Goal: Task Accomplishment & Management: Use online tool/utility

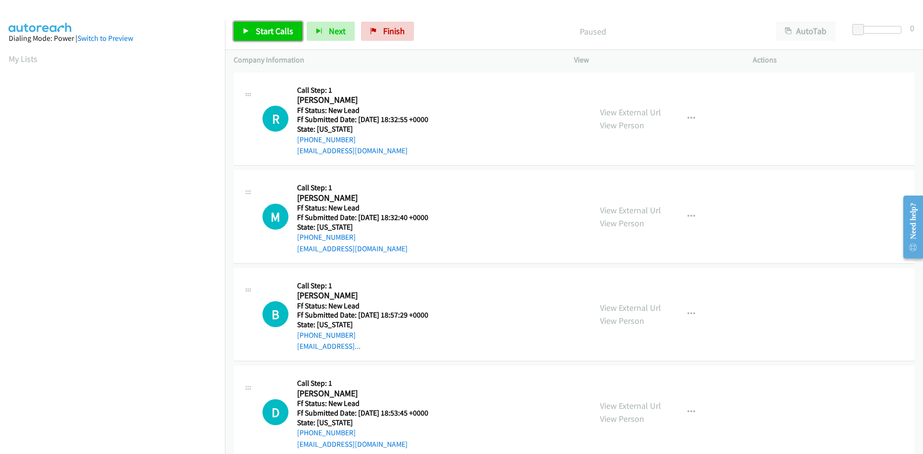
click at [262, 36] on span "Start Calls" at bounding box center [275, 30] width 38 height 11
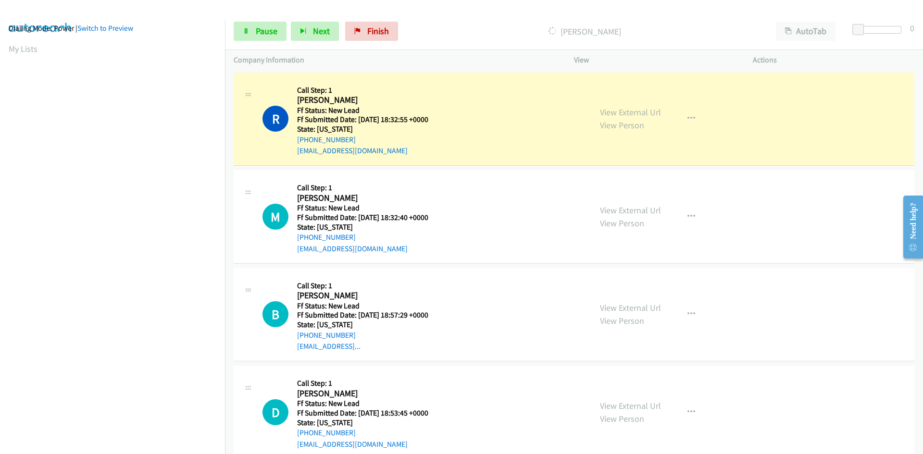
scroll to position [85, 0]
click at [633, 115] on link "View External Url" at bounding box center [630, 112] width 61 height 11
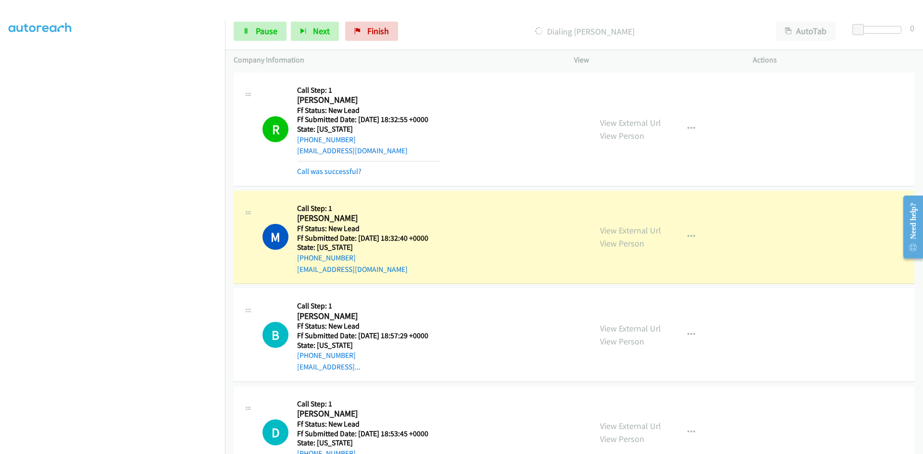
click at [333, 176] on div "Call was successful?" at bounding box center [368, 172] width 143 height 12
click at [331, 173] on link "Call was successful?" at bounding box center [329, 171] width 64 height 9
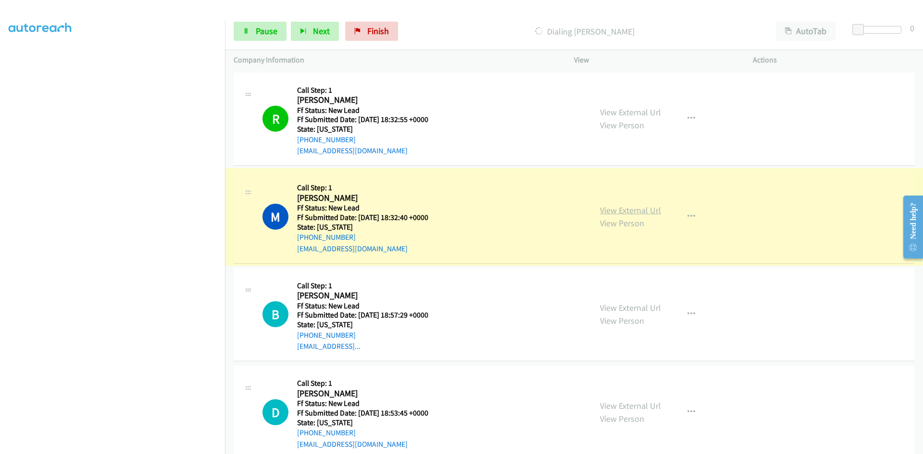
click at [619, 212] on link "View External Url" at bounding box center [630, 210] width 61 height 11
click at [248, 32] on icon at bounding box center [246, 31] width 7 height 7
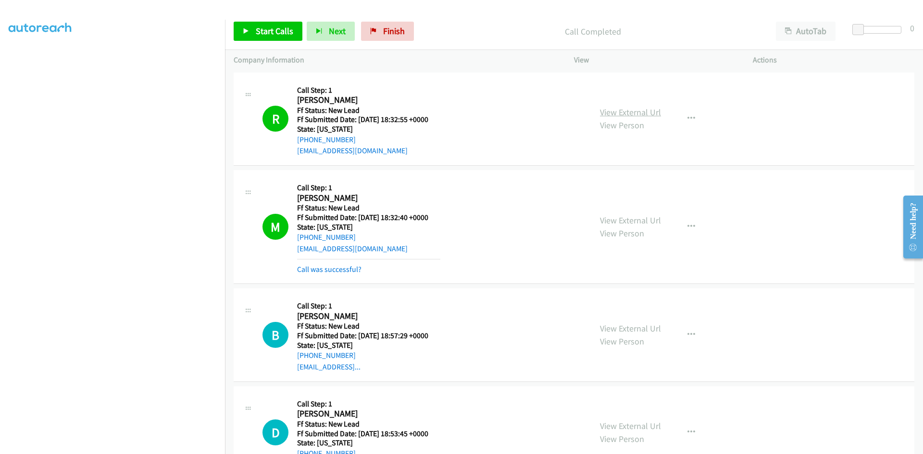
click at [650, 111] on link "View External Url" at bounding box center [630, 112] width 61 height 11
click at [327, 271] on link "Call was successful?" at bounding box center [329, 269] width 64 height 9
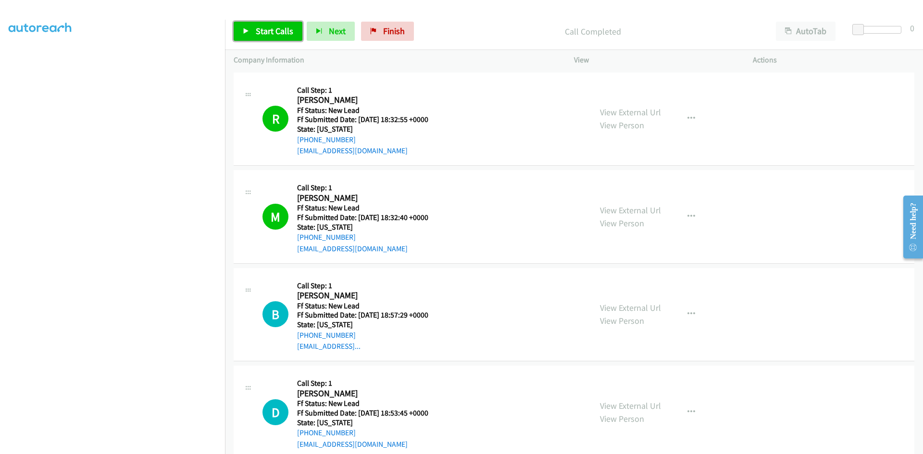
click at [276, 30] on span "Start Calls" at bounding box center [275, 30] width 38 height 11
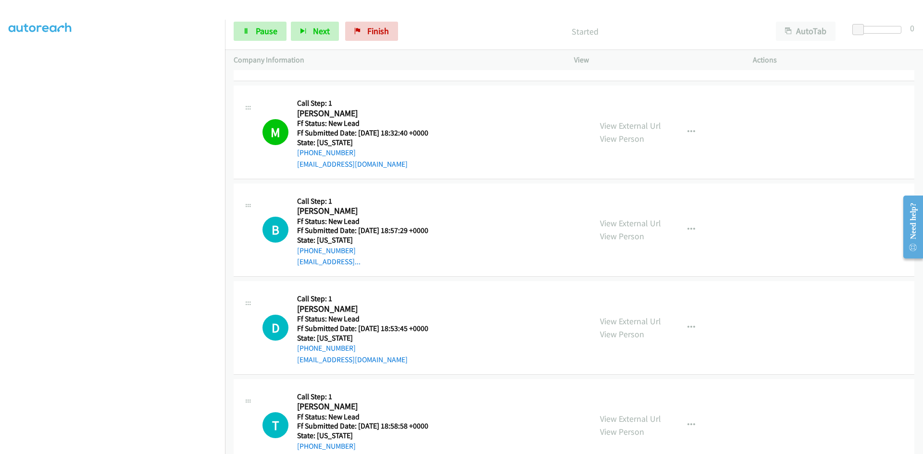
scroll to position [117, 0]
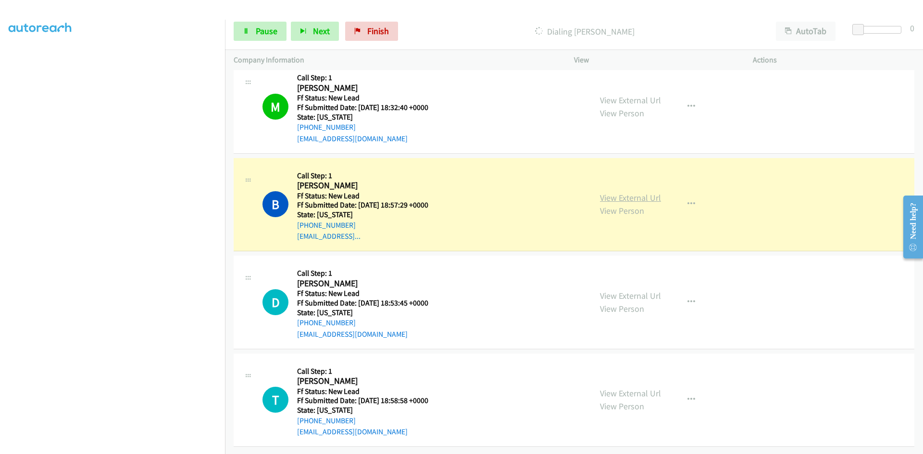
click at [619, 192] on link "View External Url" at bounding box center [630, 197] width 61 height 11
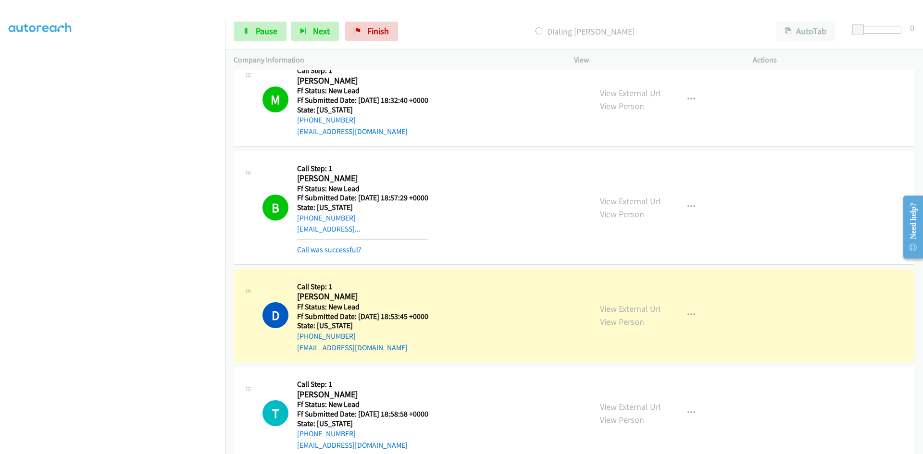
click at [351, 250] on link "Call was successful?" at bounding box center [329, 249] width 64 height 9
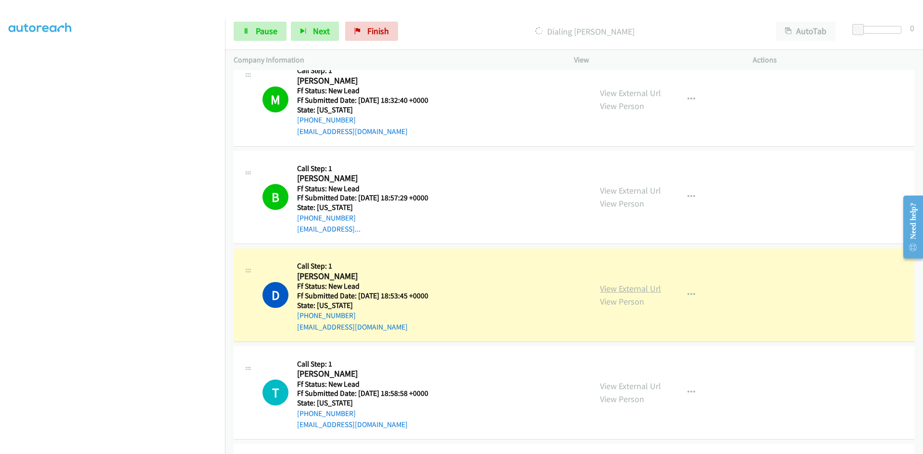
click at [651, 290] on link "View External Url" at bounding box center [630, 288] width 61 height 11
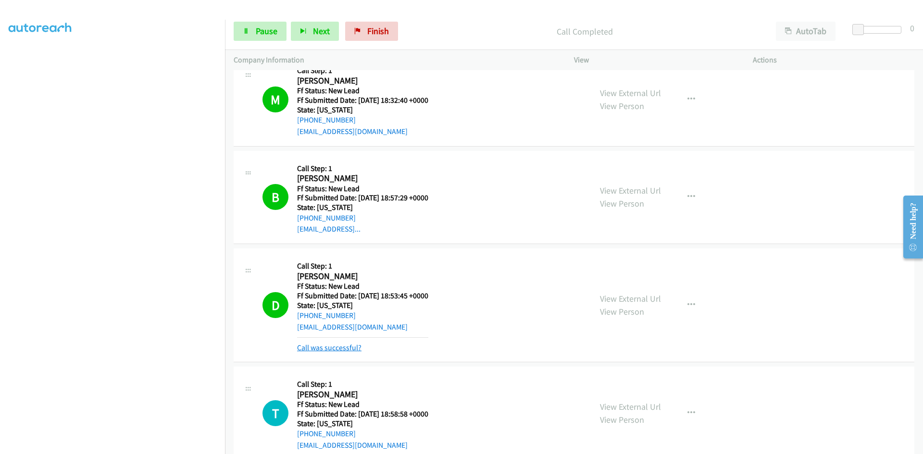
click at [356, 351] on link "Call was successful?" at bounding box center [329, 347] width 64 height 9
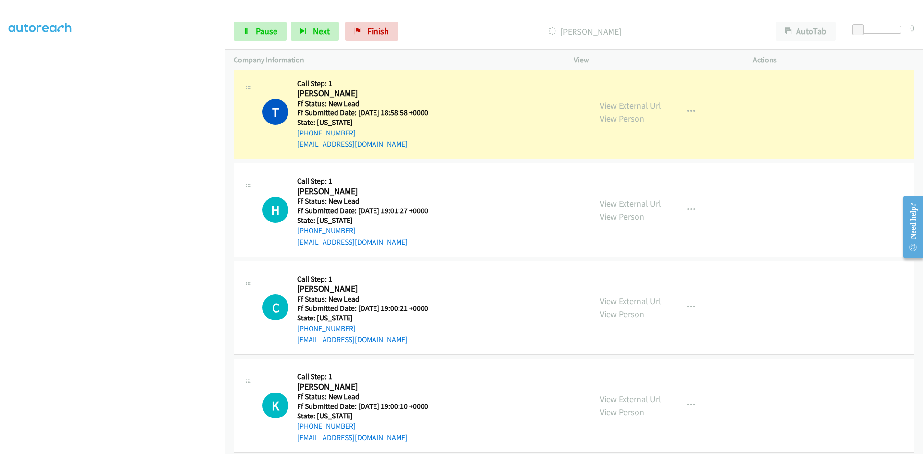
scroll to position [406, 0]
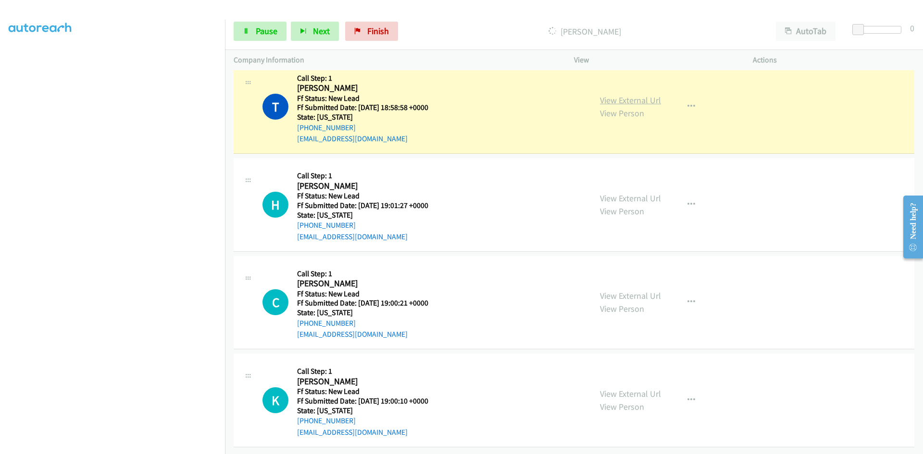
click at [633, 97] on link "View External Url" at bounding box center [630, 100] width 61 height 11
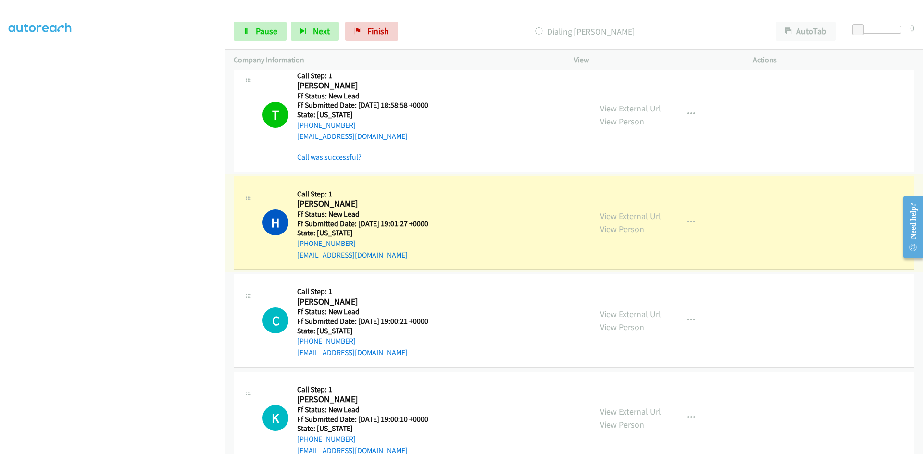
click at [621, 216] on link "View External Url" at bounding box center [630, 216] width 61 height 11
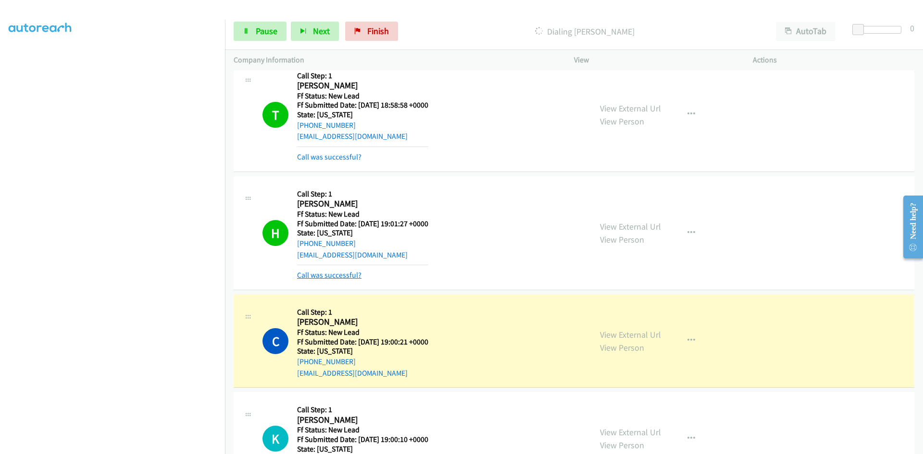
click at [350, 274] on link "Call was successful?" at bounding box center [329, 275] width 64 height 9
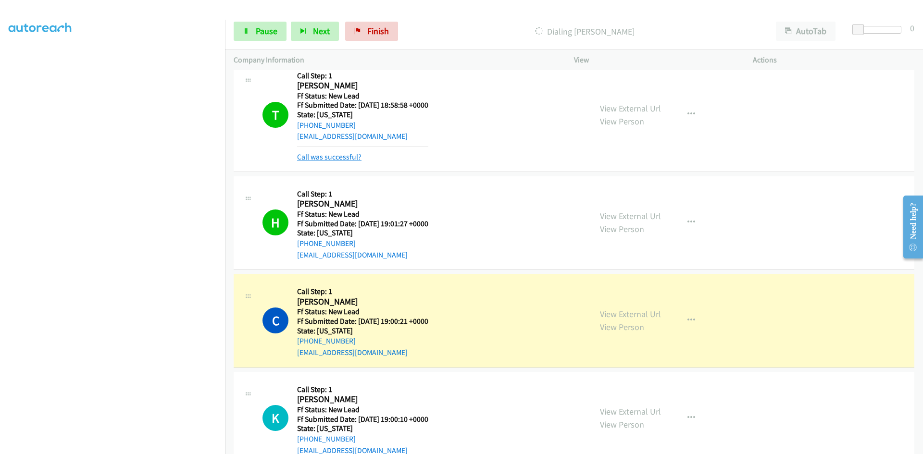
click at [353, 161] on link "Call was successful?" at bounding box center [329, 156] width 64 height 9
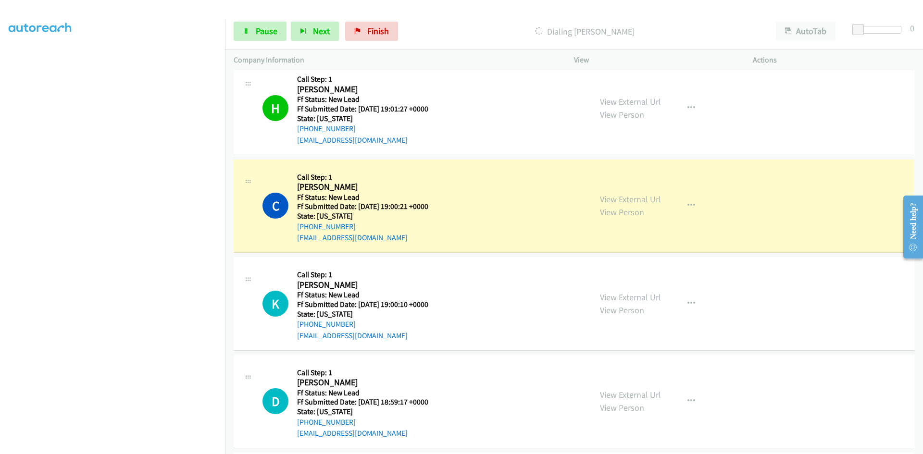
scroll to position [550, 0]
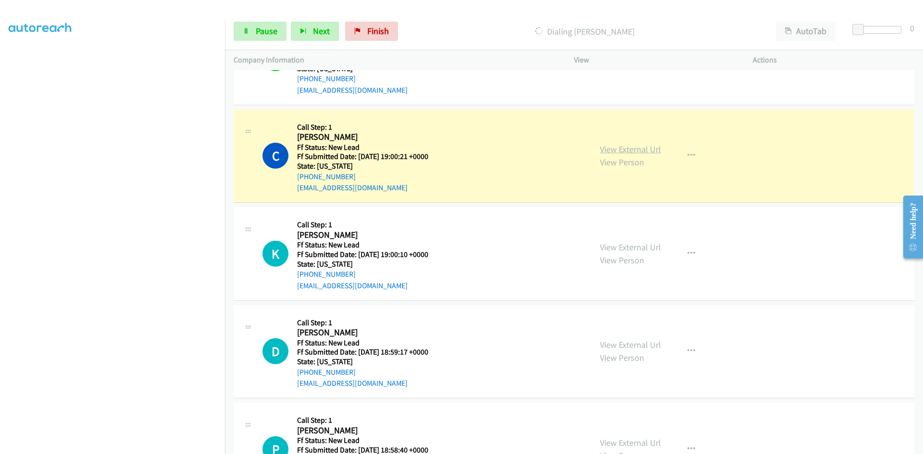
click at [601, 151] on link "View External Url" at bounding box center [630, 149] width 61 height 11
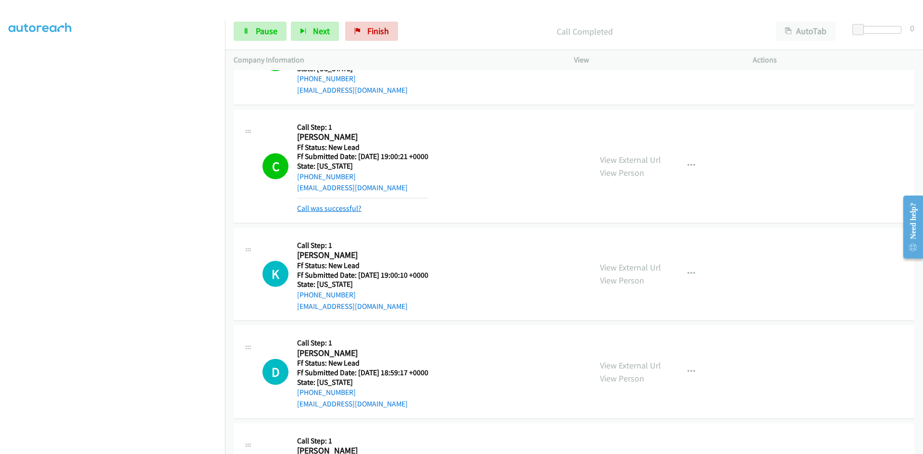
click at [306, 209] on link "Call was successful?" at bounding box center [329, 208] width 64 height 9
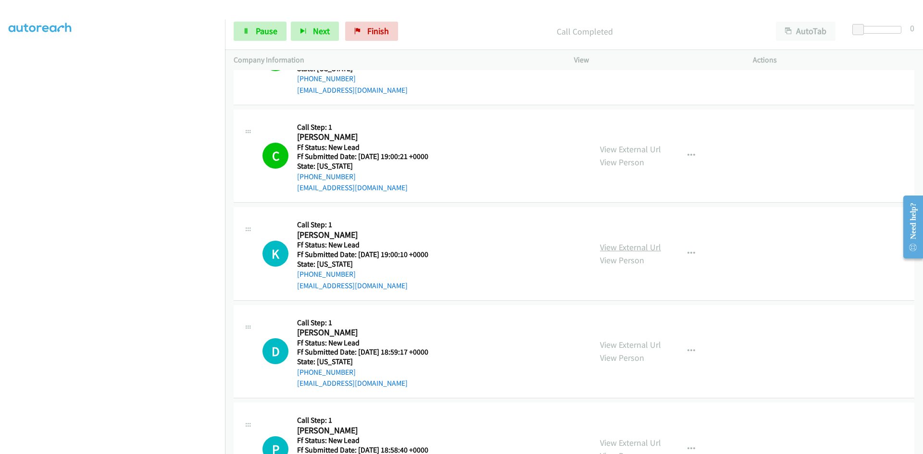
click at [623, 248] on link "View External Url" at bounding box center [630, 247] width 61 height 11
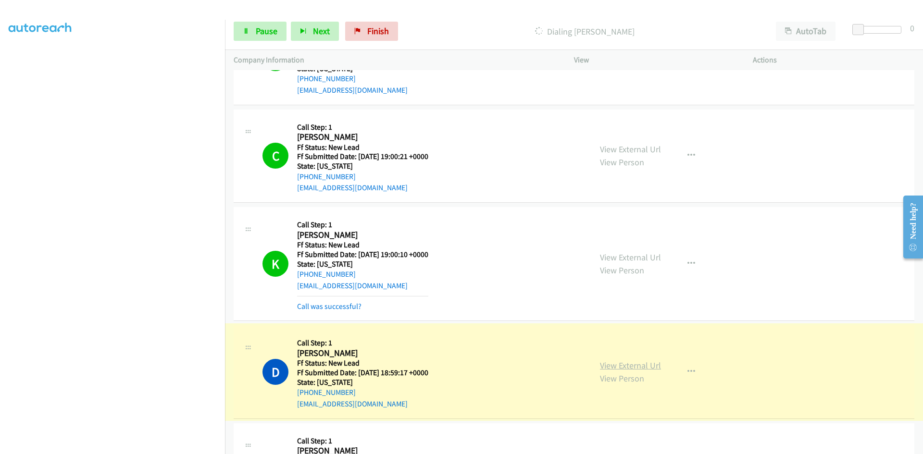
click at [620, 367] on link "View External Url" at bounding box center [630, 365] width 61 height 11
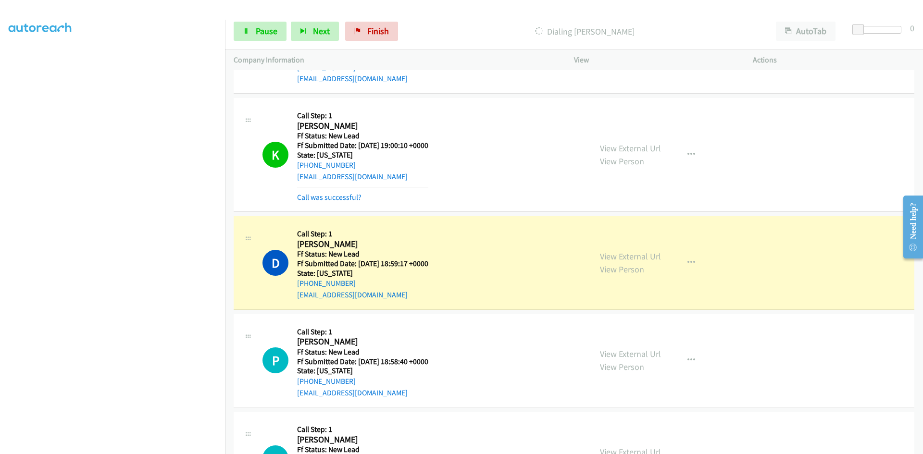
scroll to position [725, 0]
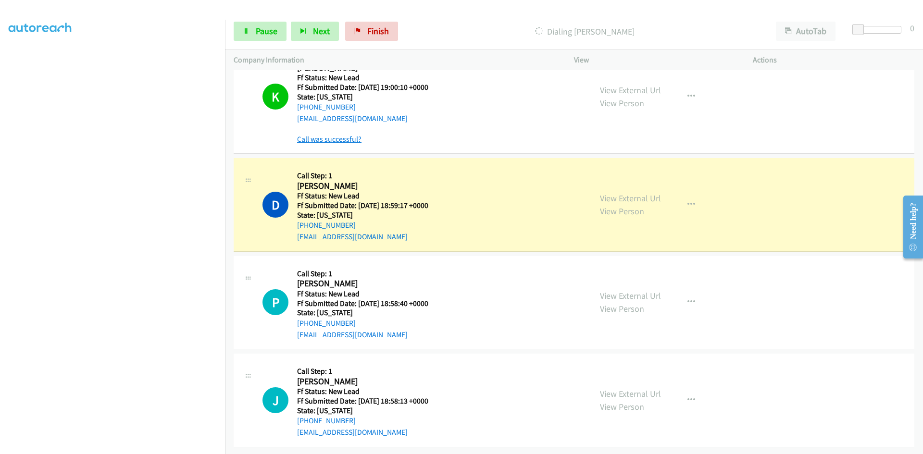
click at [349, 135] on link "Call was successful?" at bounding box center [329, 139] width 64 height 9
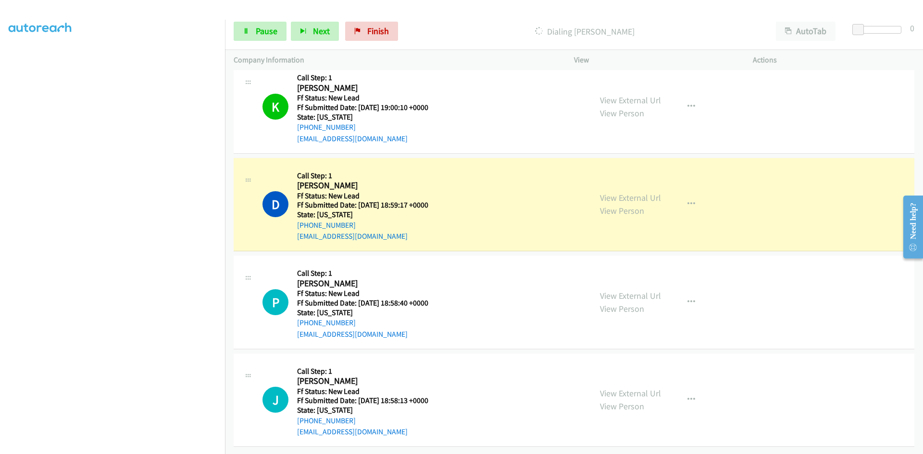
scroll to position [714, 0]
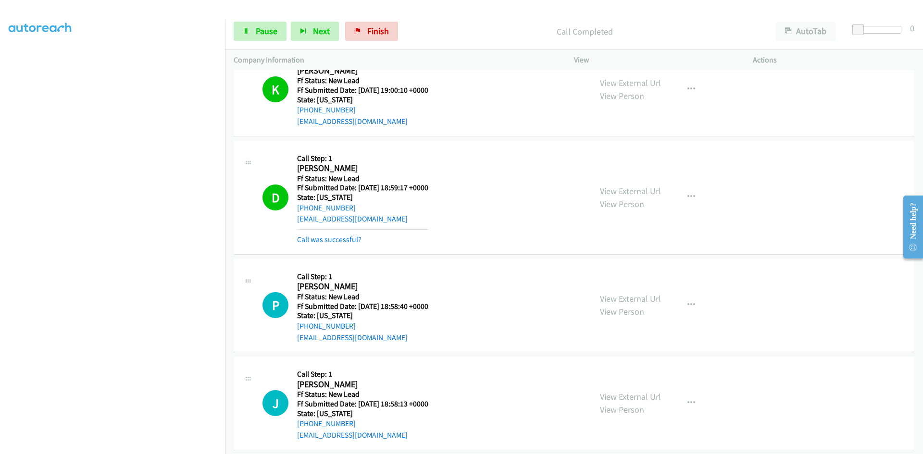
click at [353, 235] on div "Call was successful?" at bounding box center [362, 240] width 131 height 12
click at [352, 242] on link "Call was successful?" at bounding box center [329, 239] width 64 height 9
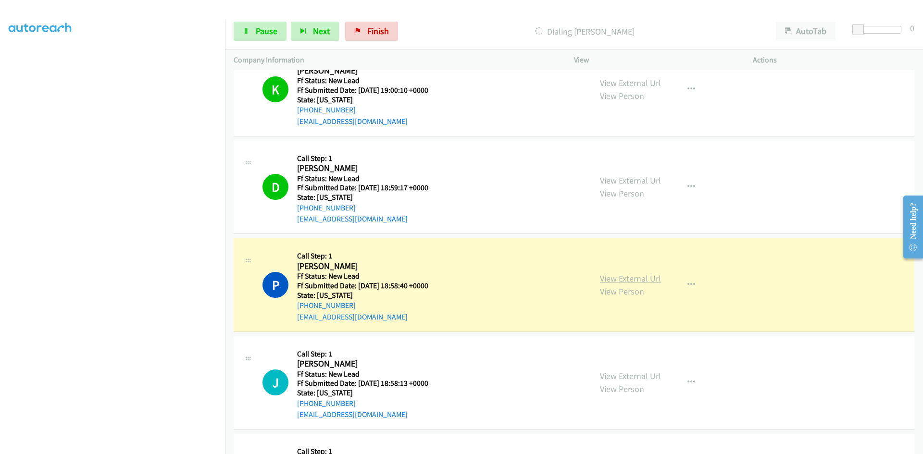
click at [612, 280] on link "View External Url" at bounding box center [630, 278] width 61 height 11
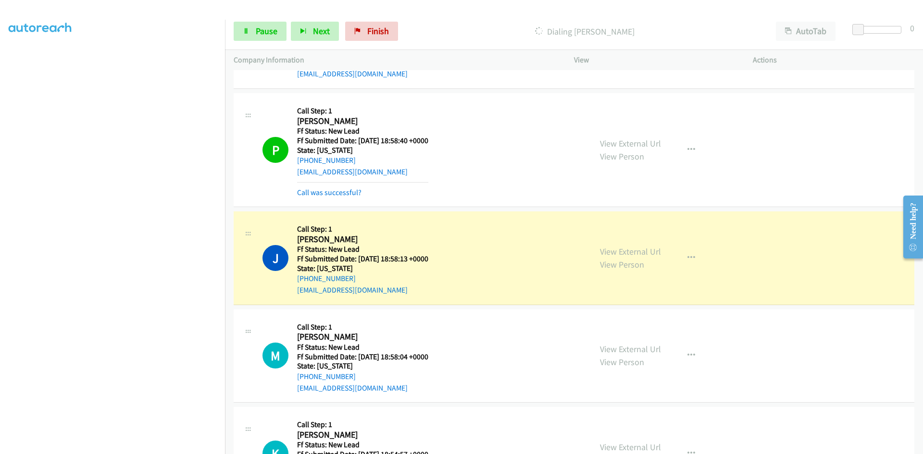
scroll to position [907, 0]
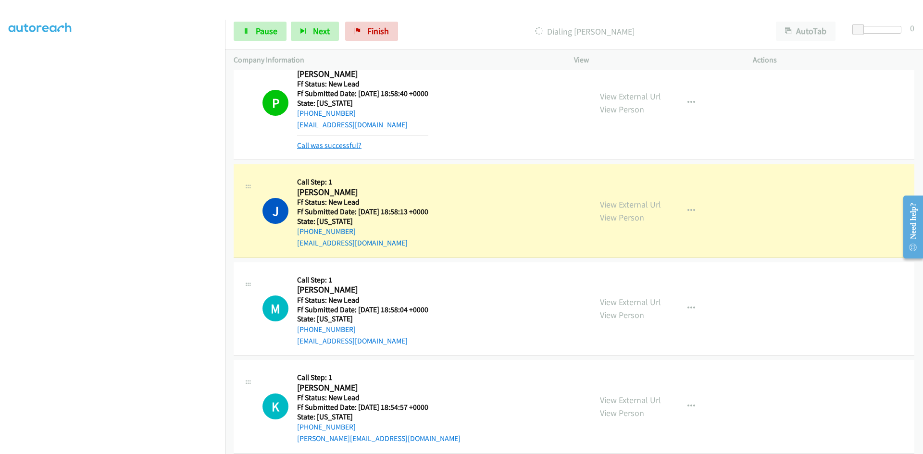
click at [351, 147] on link "Call was successful?" at bounding box center [329, 145] width 64 height 9
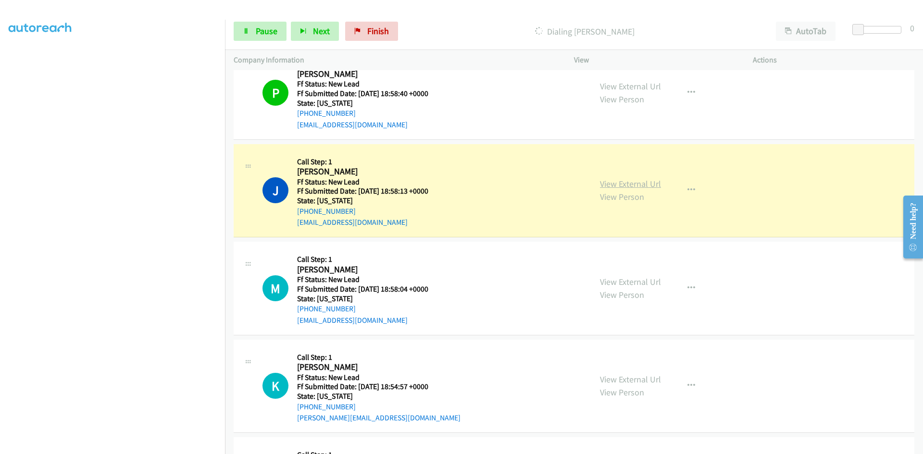
click at [650, 181] on link "View External Url" at bounding box center [630, 183] width 61 height 11
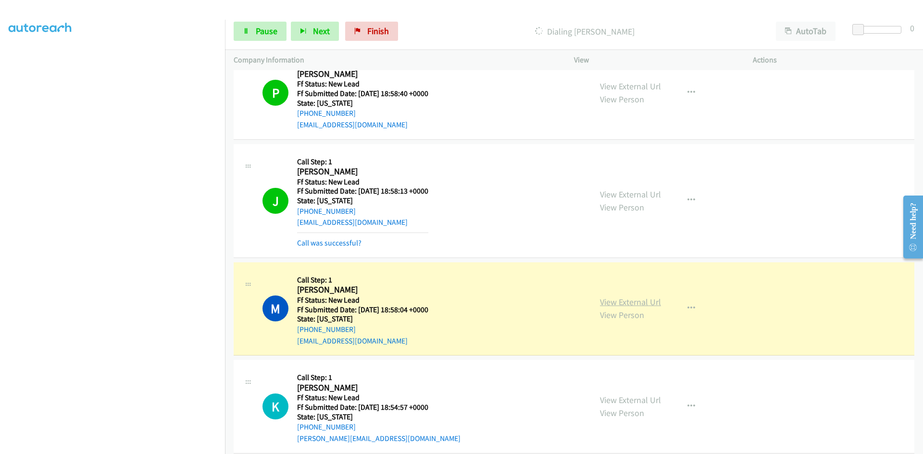
click at [608, 301] on link "View External Url" at bounding box center [630, 302] width 61 height 11
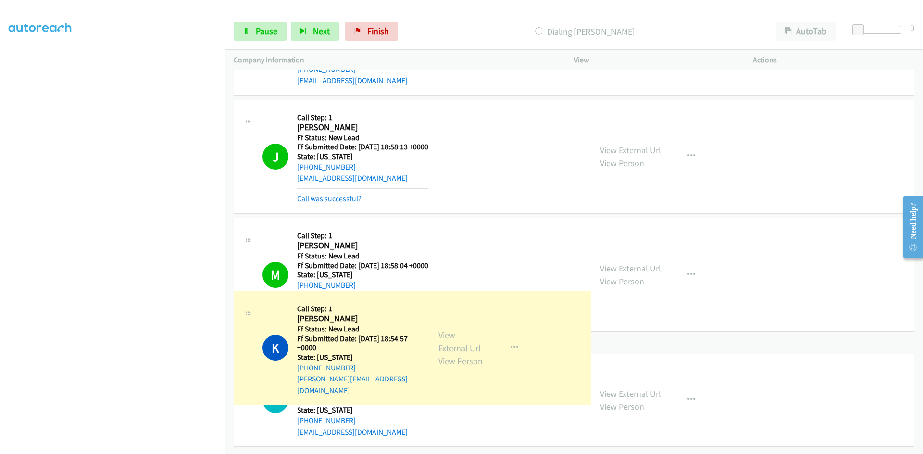
scroll to position [1003, 0]
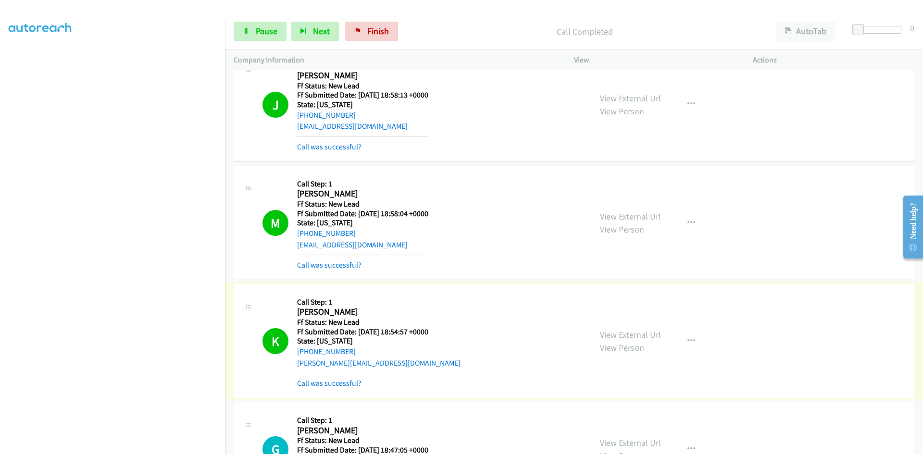
click at [638, 325] on div "View External Url View Person View External Url Email Schedule/Manage Callback …" at bounding box center [685, 341] width 188 height 96
click at [639, 333] on link "View External Url" at bounding box center [630, 334] width 61 height 11
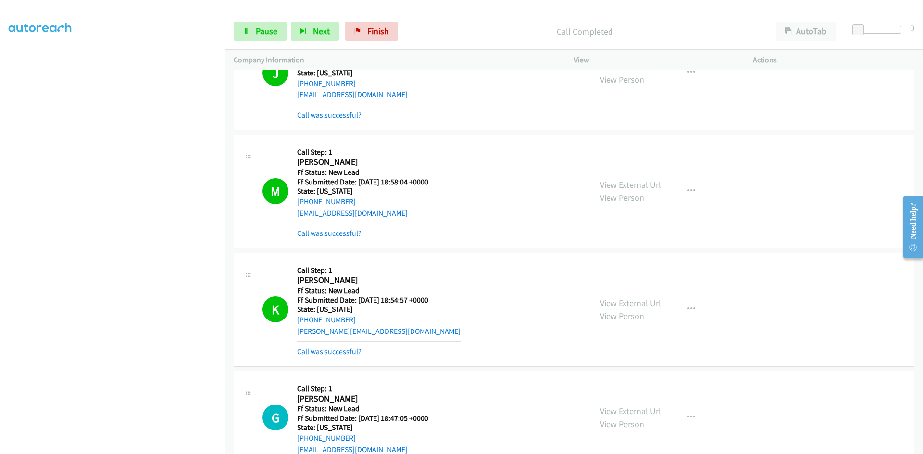
scroll to position [1059, 0]
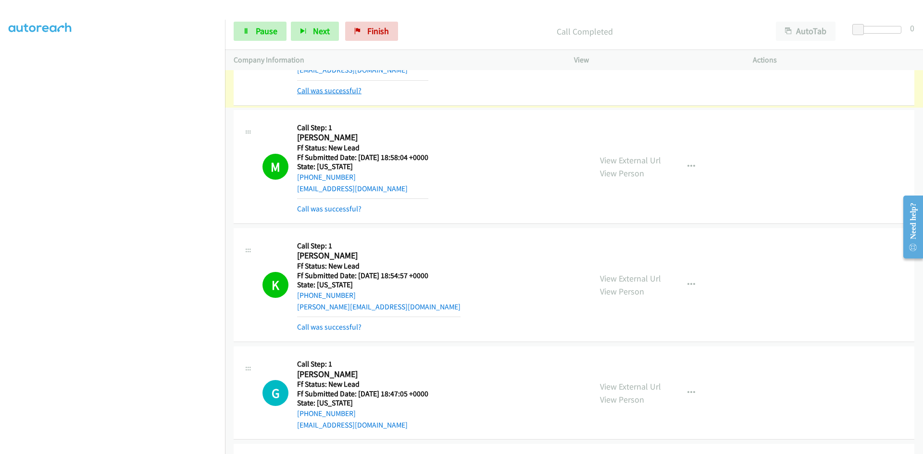
click at [320, 91] on link "Call was successful?" at bounding box center [329, 90] width 64 height 9
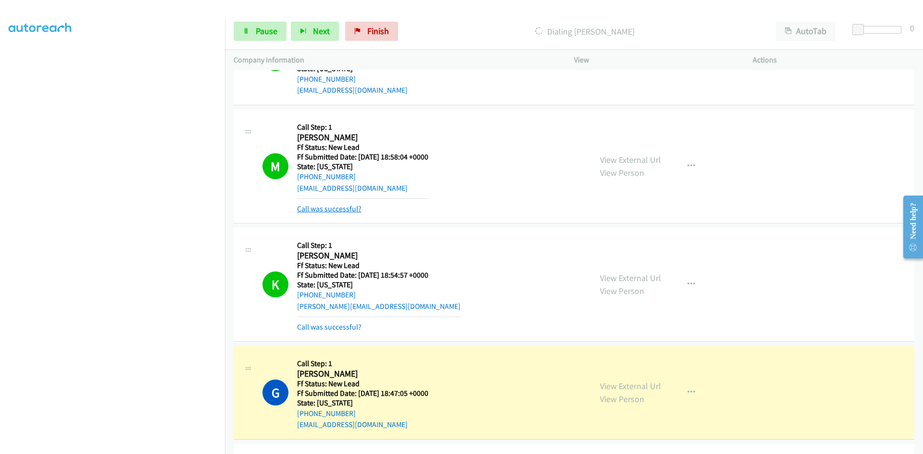
click at [327, 209] on link "Call was successful?" at bounding box center [329, 208] width 64 height 9
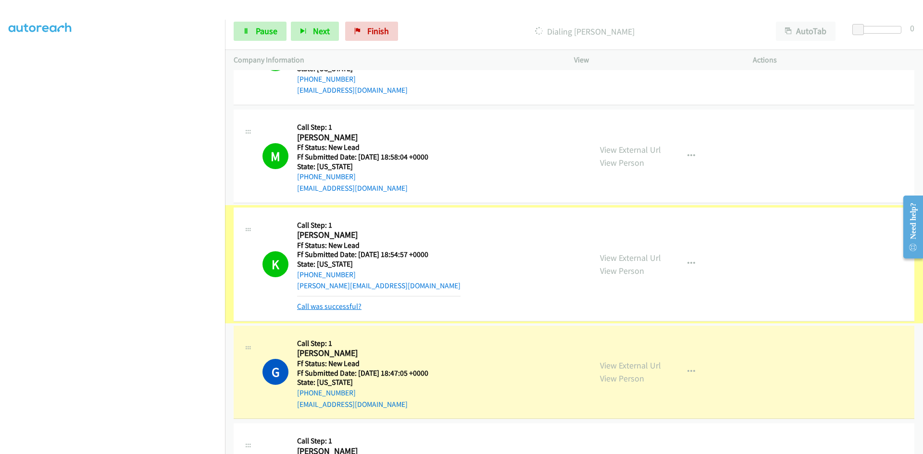
click at [329, 307] on link "Call was successful?" at bounding box center [329, 306] width 64 height 9
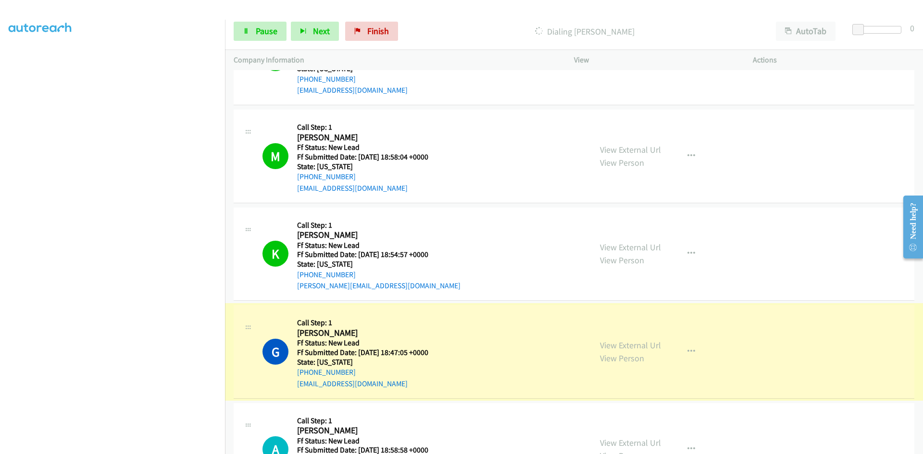
click at [629, 345] on link "View External Url" at bounding box center [630, 345] width 61 height 11
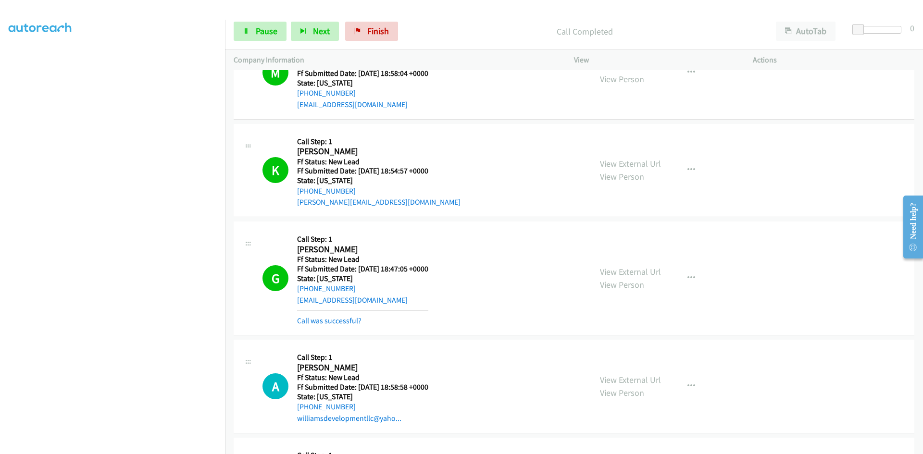
scroll to position [1135, 0]
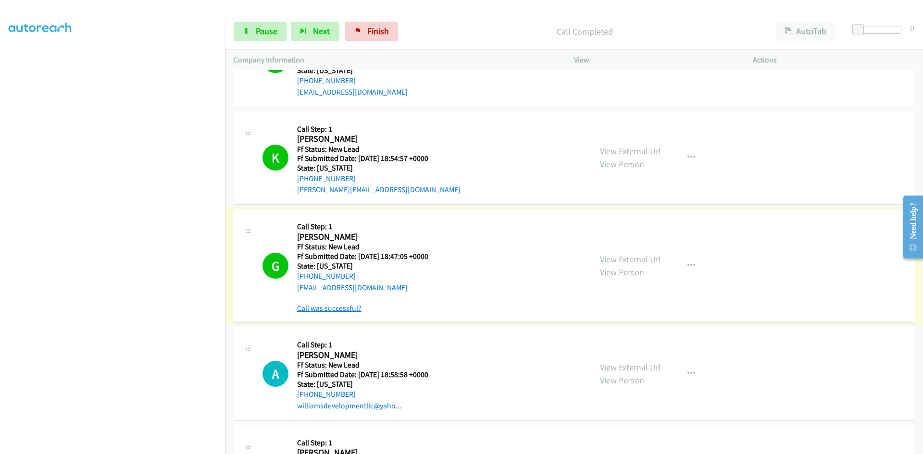
click at [351, 312] on link "Call was successful?" at bounding box center [329, 308] width 64 height 9
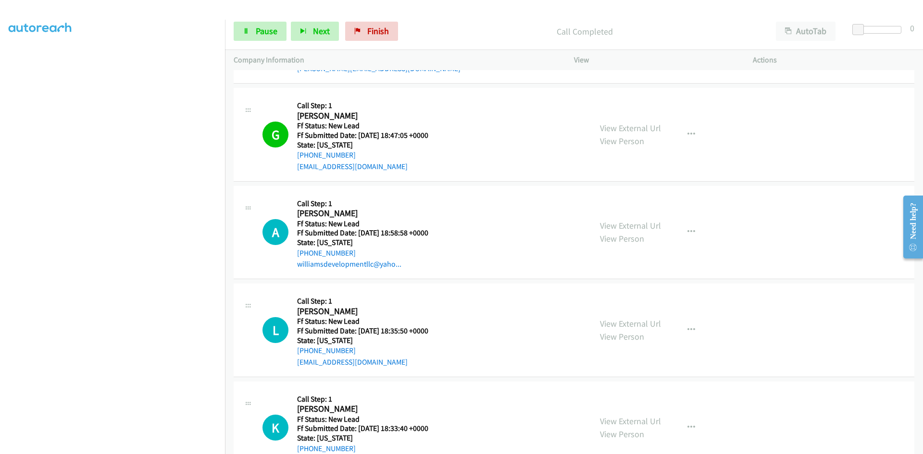
scroll to position [1327, 0]
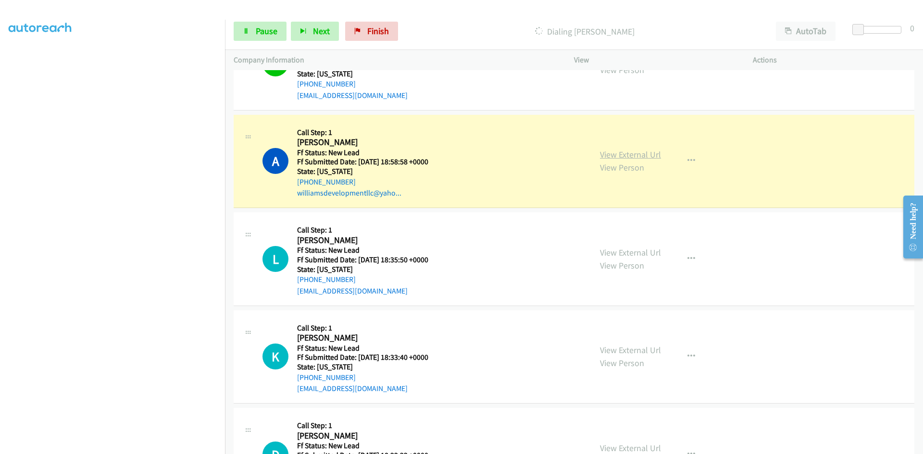
click at [620, 156] on link "View External Url" at bounding box center [630, 154] width 61 height 11
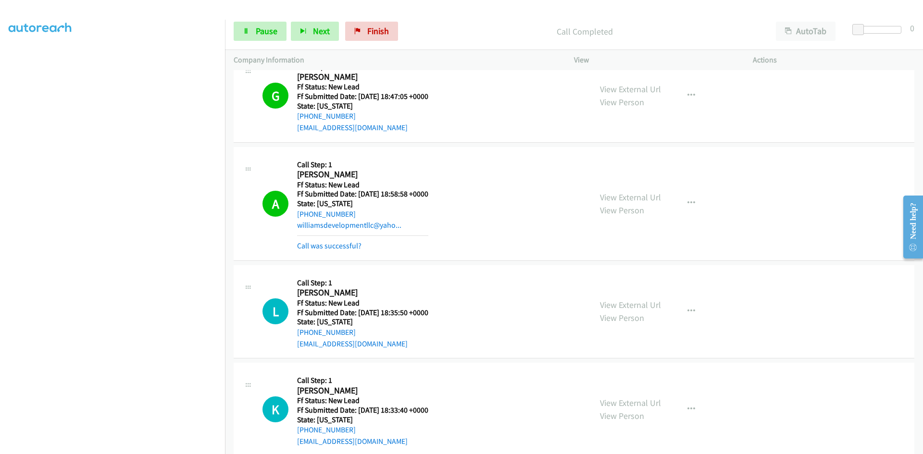
scroll to position [1279, 0]
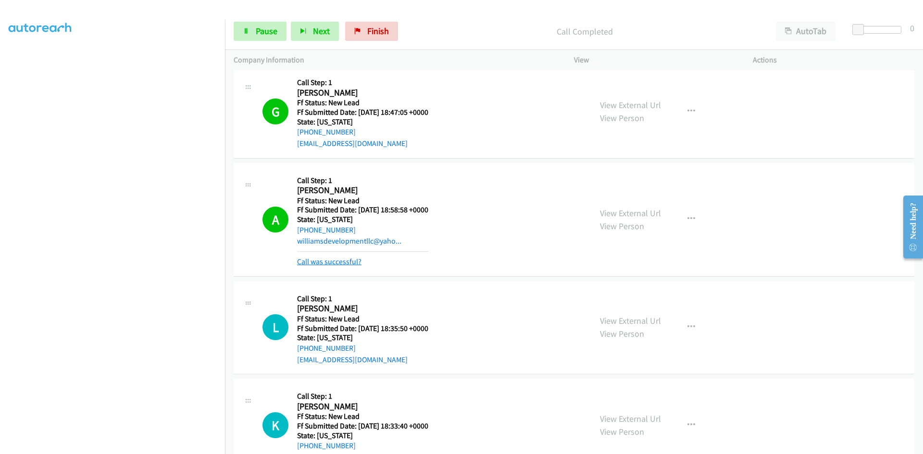
click at [331, 264] on link "Call was successful?" at bounding box center [329, 261] width 64 height 9
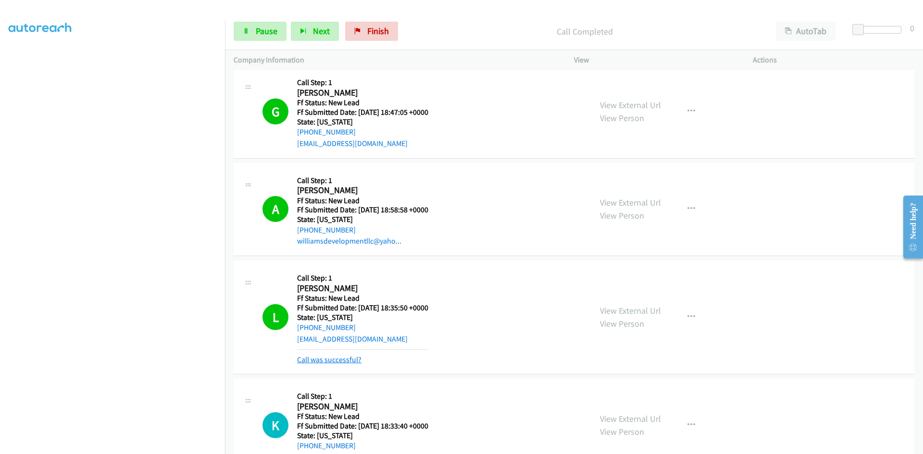
click at [336, 362] on link "Call was successful?" at bounding box center [329, 359] width 64 height 9
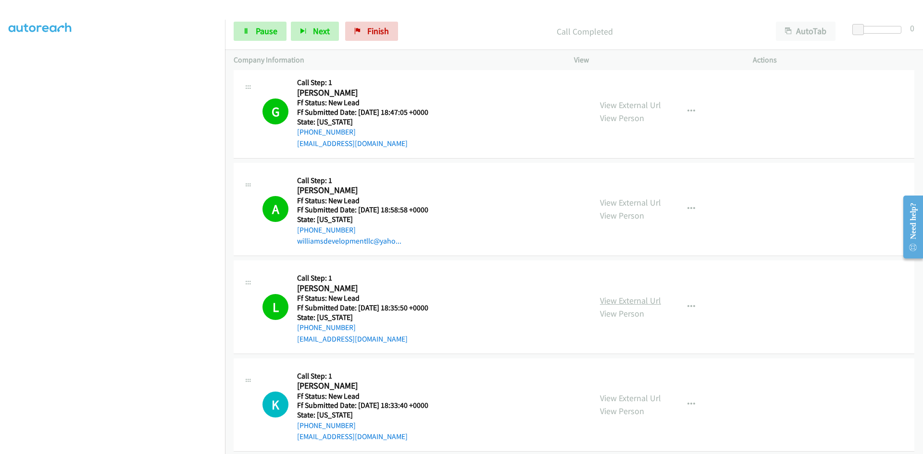
click at [652, 302] on link "View External Url" at bounding box center [630, 300] width 61 height 11
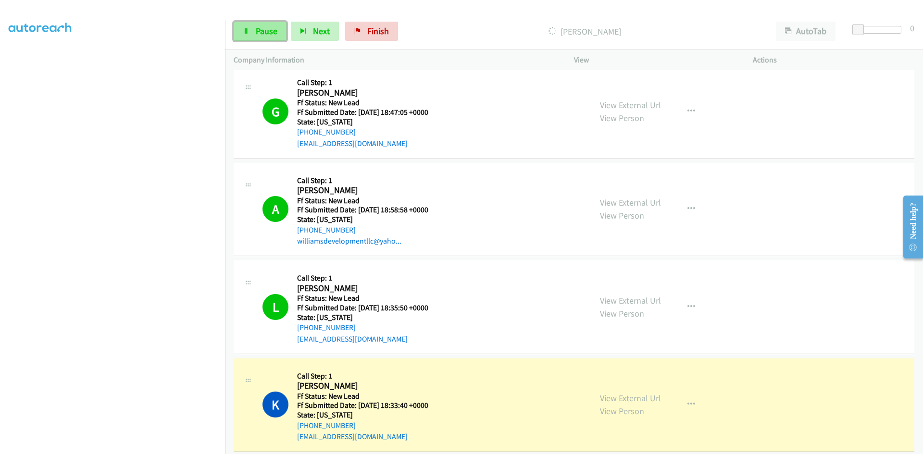
click at [264, 29] on span "Pause" at bounding box center [267, 30] width 22 height 11
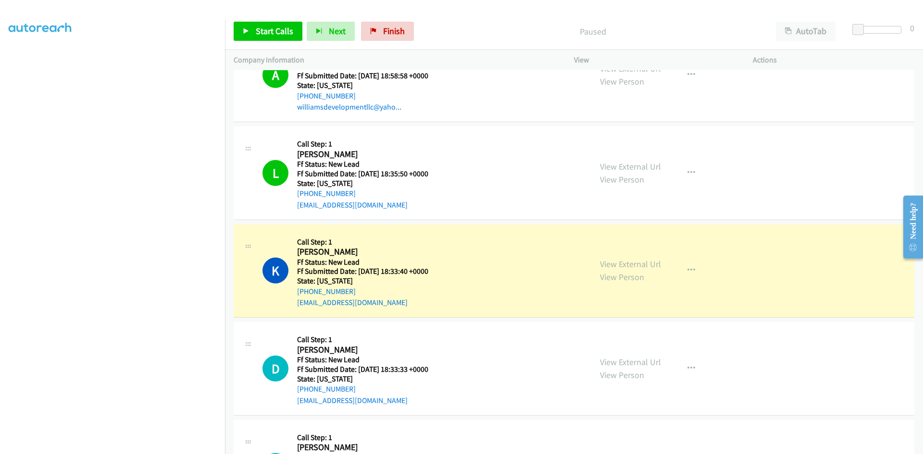
scroll to position [1472, 0]
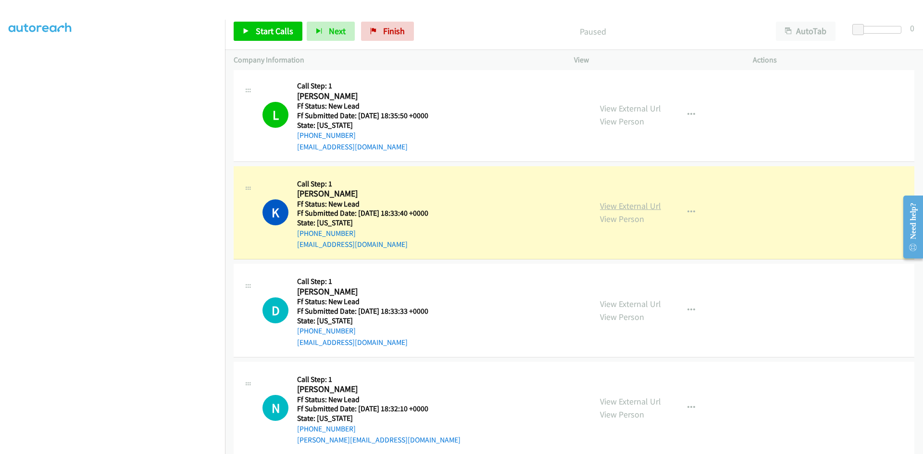
click at [643, 206] on link "View External Url" at bounding box center [630, 205] width 61 height 11
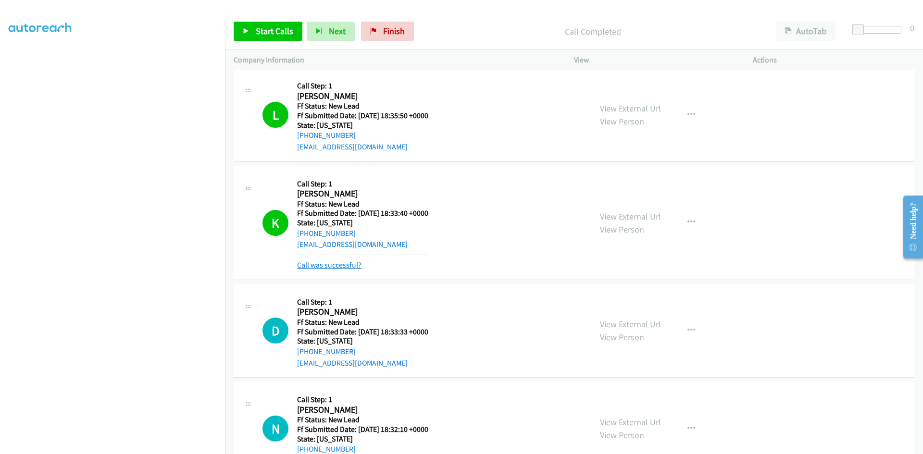
click at [353, 269] on link "Call was successful?" at bounding box center [329, 265] width 64 height 9
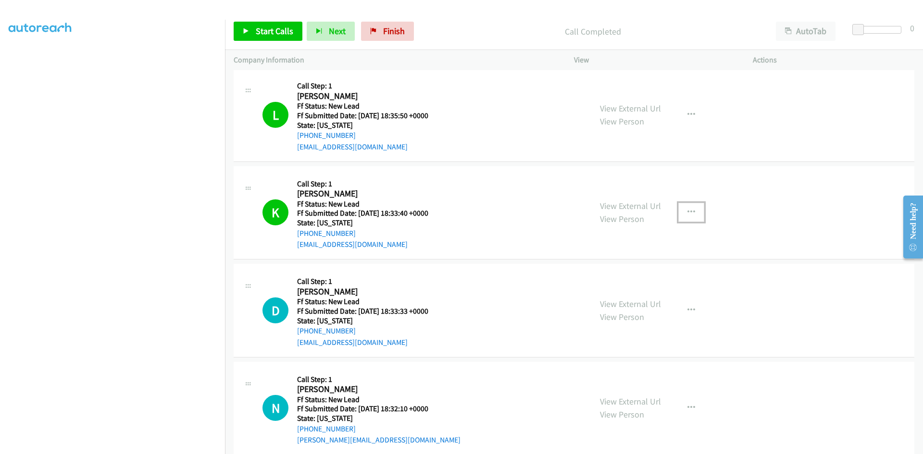
click at [693, 212] on button "button" at bounding box center [691, 212] width 26 height 19
click at [626, 292] on link "Add to do not call list" at bounding box center [640, 294] width 128 height 19
click at [288, 27] on span "Start Calls" at bounding box center [275, 30] width 38 height 11
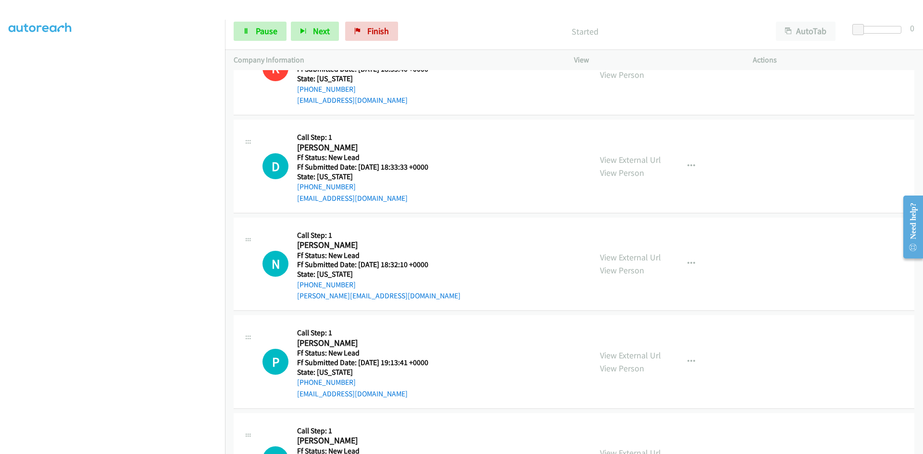
scroll to position [1664, 0]
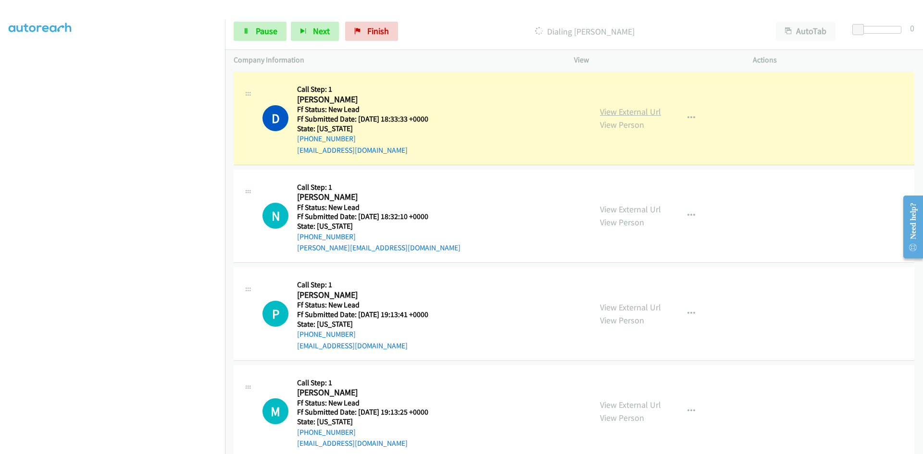
click at [640, 111] on link "View External Url" at bounding box center [630, 111] width 61 height 11
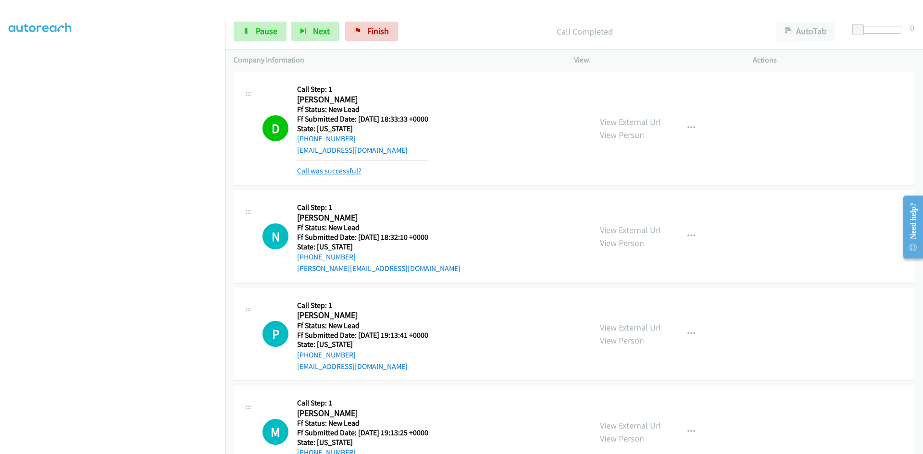
click at [329, 171] on link "Call was successful?" at bounding box center [329, 170] width 64 height 9
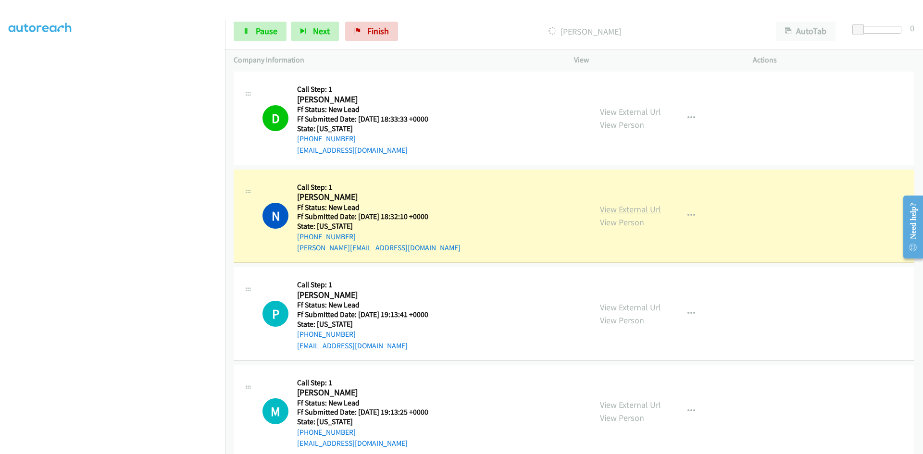
click at [640, 206] on link "View External Url" at bounding box center [630, 209] width 61 height 11
click at [260, 32] on span "Pause" at bounding box center [267, 30] width 22 height 11
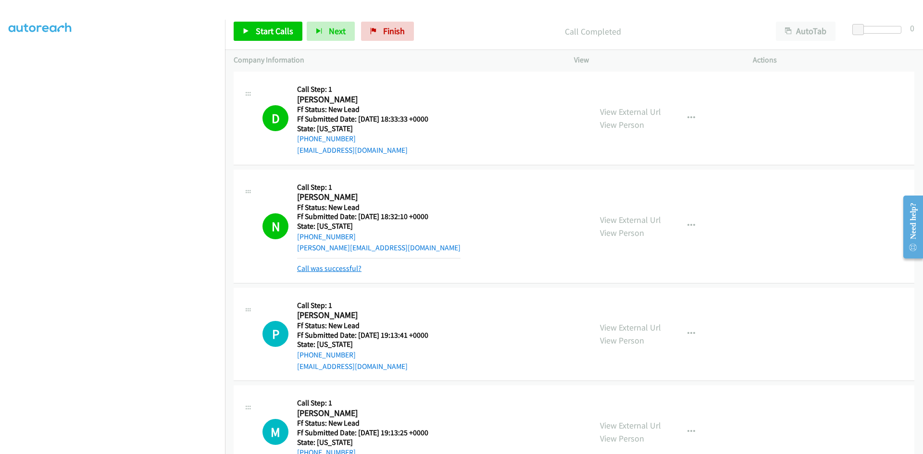
click at [347, 269] on link "Call was successful?" at bounding box center [329, 268] width 64 height 9
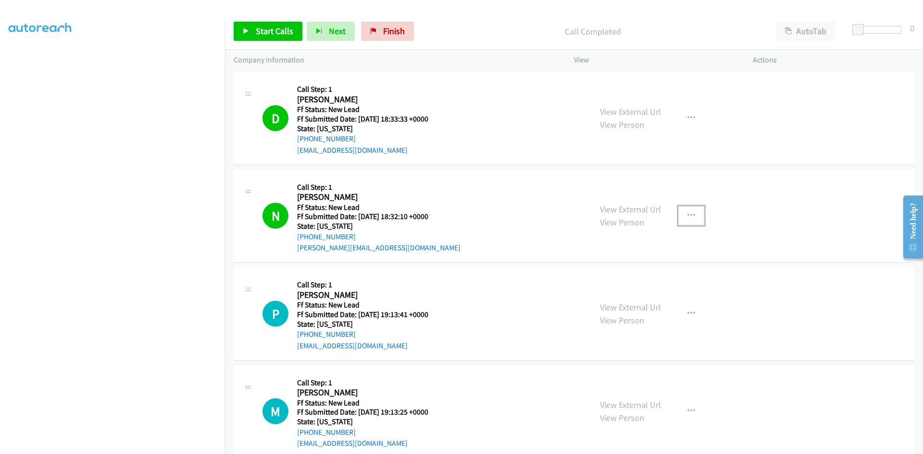
click at [691, 213] on button "button" at bounding box center [691, 215] width 26 height 19
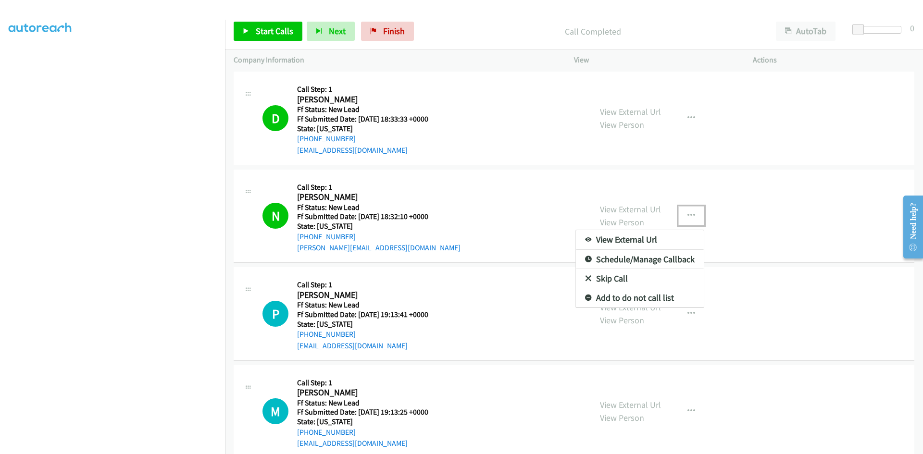
click at [647, 298] on link "Add to do not call list" at bounding box center [640, 297] width 128 height 19
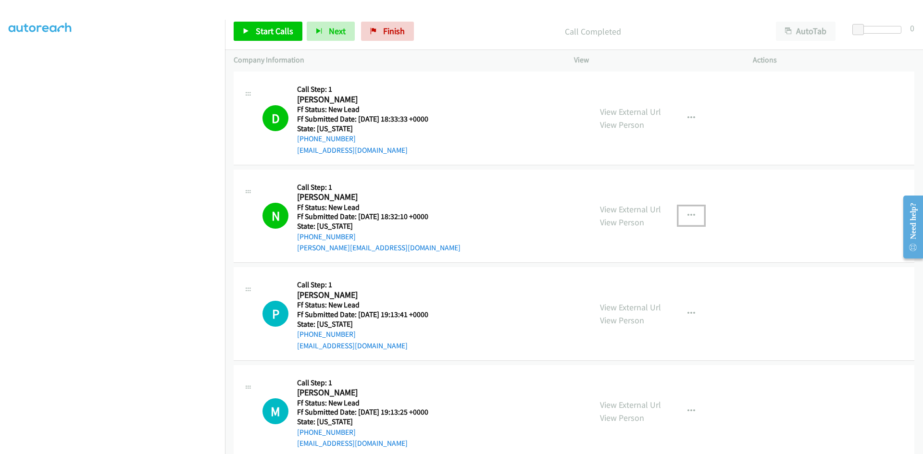
click at [688, 212] on icon "button" at bounding box center [692, 216] width 8 height 8
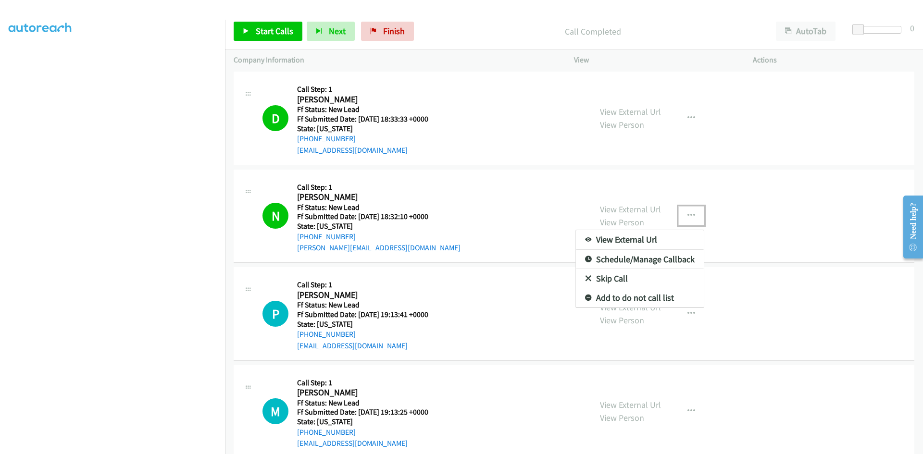
click at [617, 294] on link "Add to do not call list" at bounding box center [640, 297] width 128 height 19
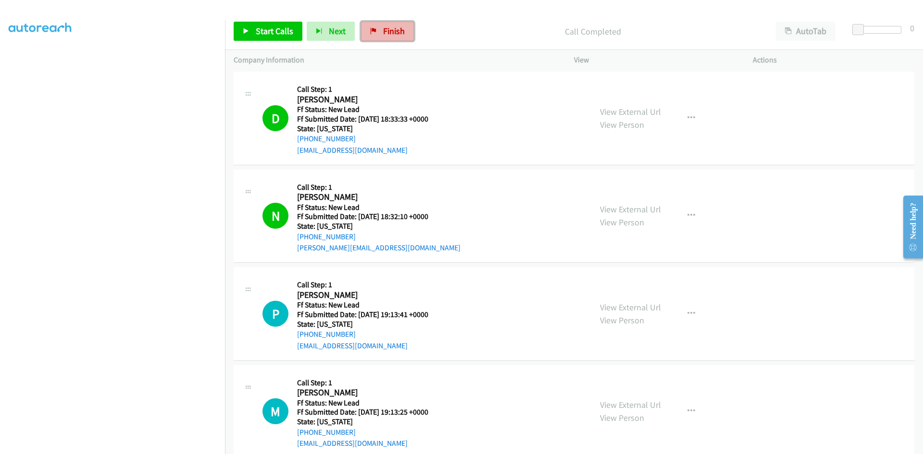
click at [383, 32] on span "Finish" at bounding box center [394, 30] width 22 height 11
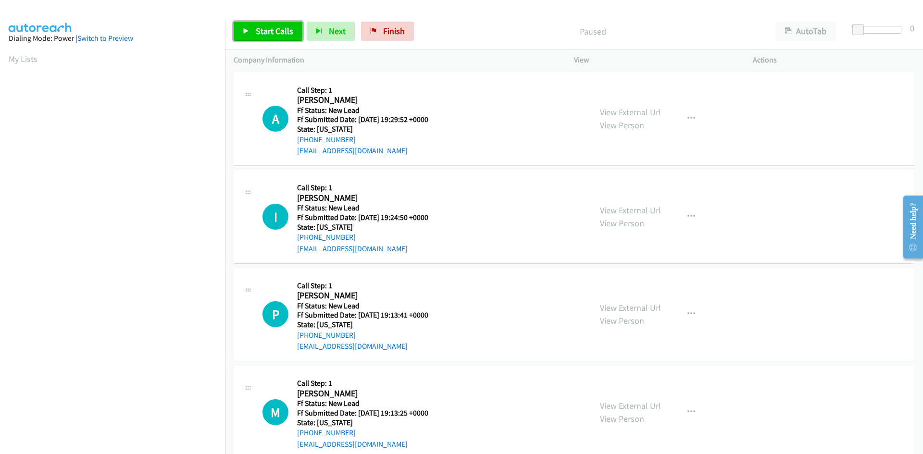
click at [285, 26] on span "Start Calls" at bounding box center [275, 30] width 38 height 11
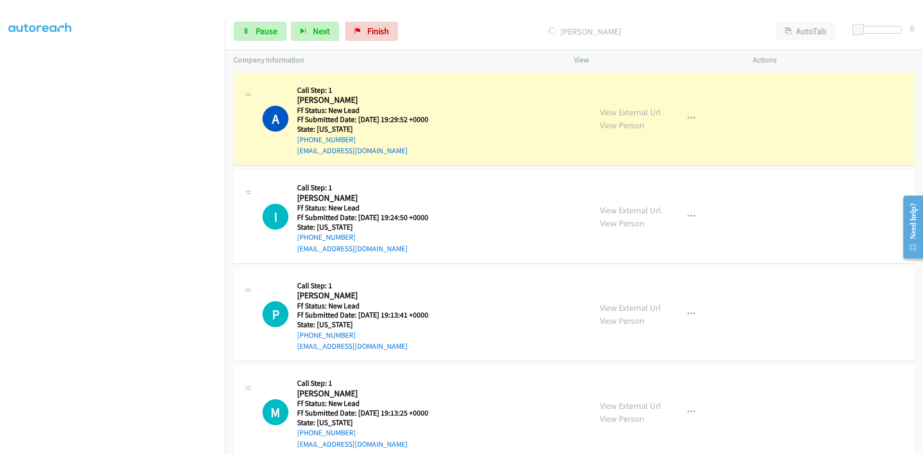
scroll to position [85, 0]
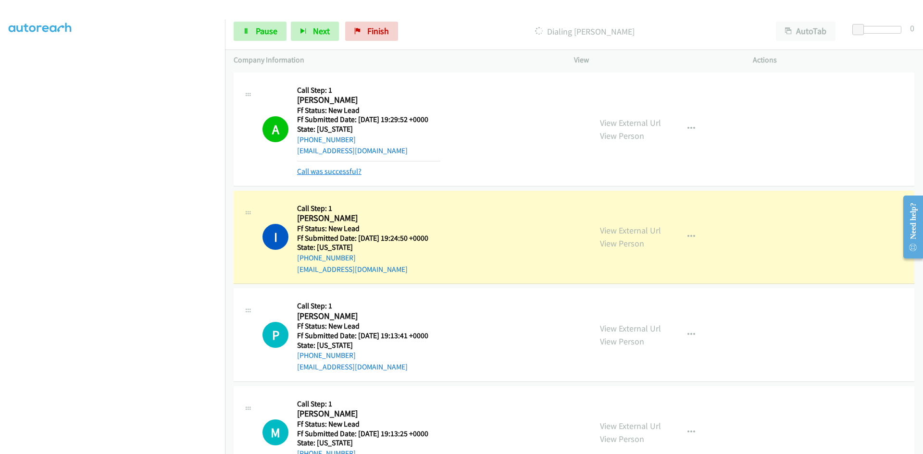
click at [334, 174] on link "Call was successful?" at bounding box center [329, 171] width 64 height 9
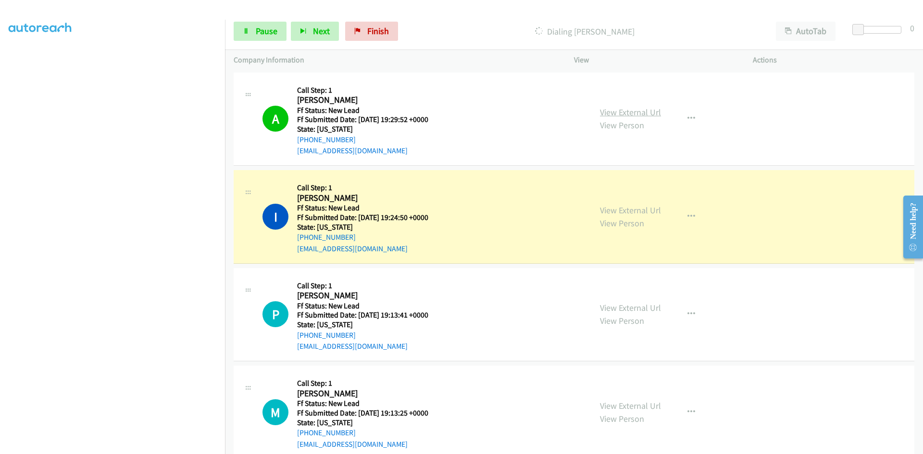
click at [643, 113] on link "View External Url" at bounding box center [630, 112] width 61 height 11
click at [608, 211] on link "View External Url" at bounding box center [630, 210] width 61 height 11
click at [270, 25] on span "Pause" at bounding box center [267, 30] width 22 height 11
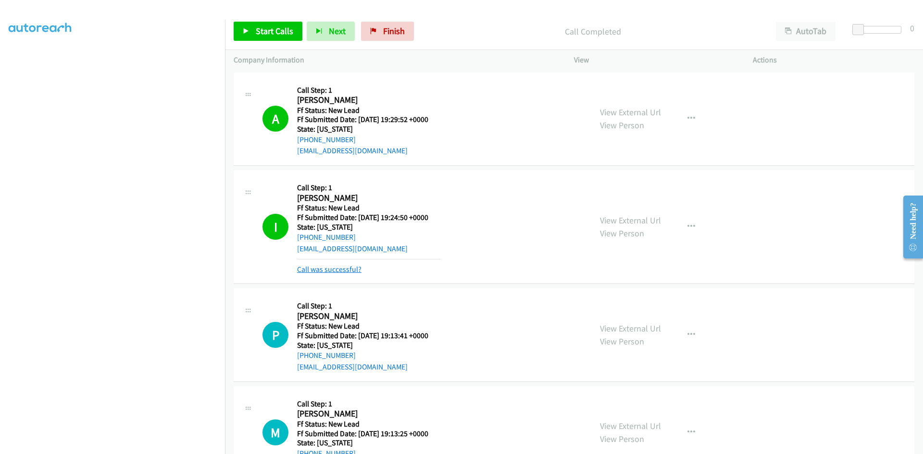
click at [328, 267] on link "Call was successful?" at bounding box center [329, 269] width 64 height 9
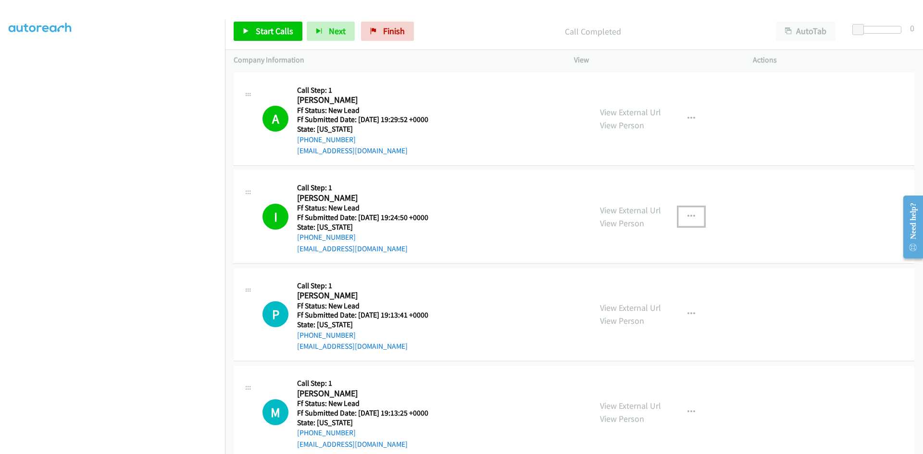
click at [688, 216] on icon "button" at bounding box center [692, 217] width 8 height 8
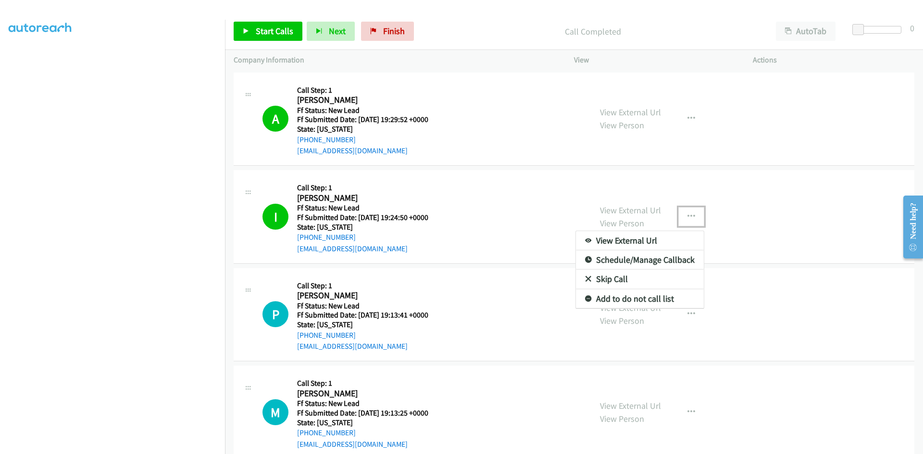
click at [616, 300] on link "Add to do not call list" at bounding box center [640, 298] width 128 height 19
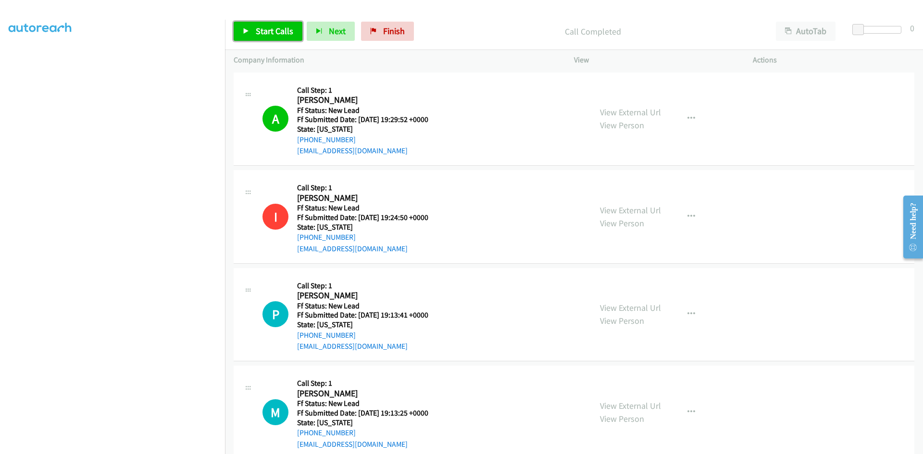
click at [255, 32] on link "Start Calls" at bounding box center [268, 31] width 69 height 19
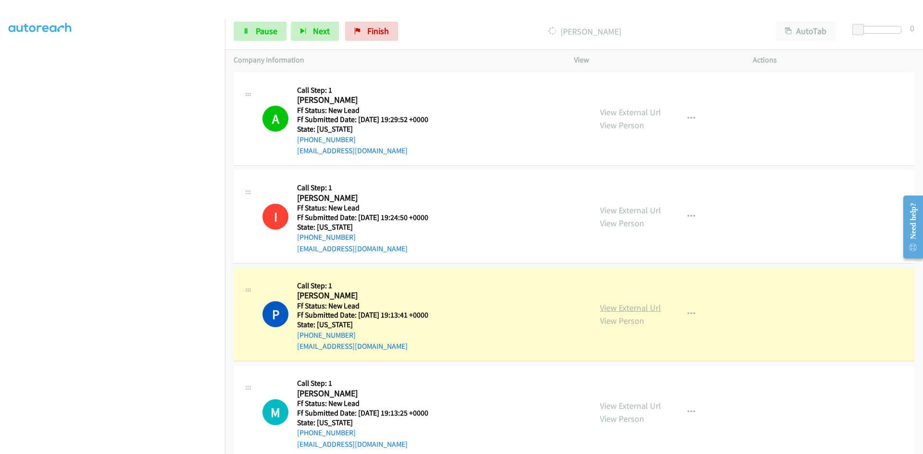
click at [639, 305] on link "View External Url" at bounding box center [630, 307] width 61 height 11
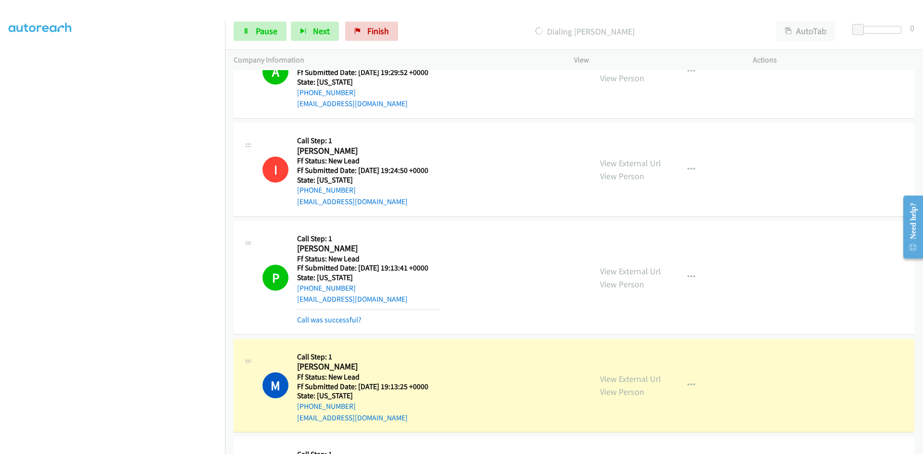
scroll to position [96, 0]
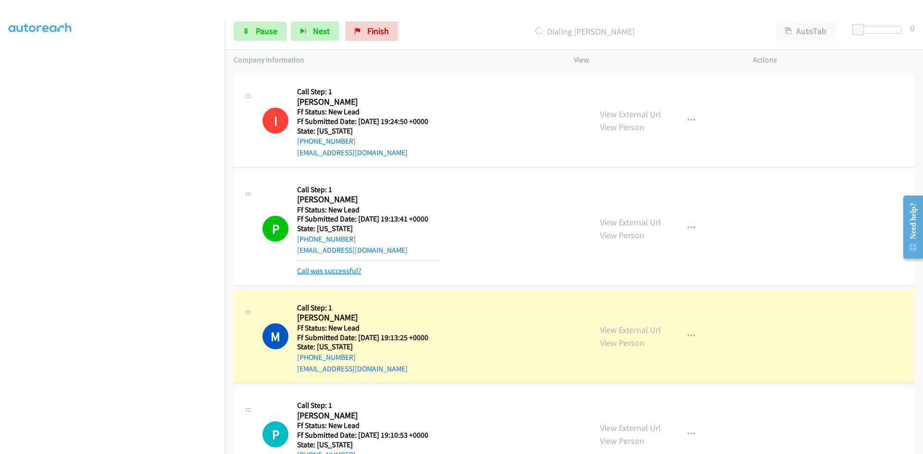
click at [341, 272] on link "Call was successful?" at bounding box center [329, 270] width 64 height 9
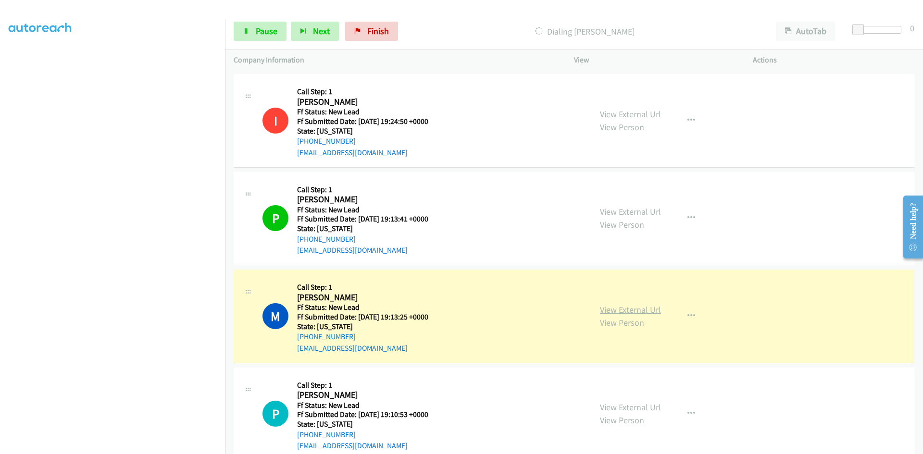
click at [617, 308] on link "View External Url" at bounding box center [630, 309] width 61 height 11
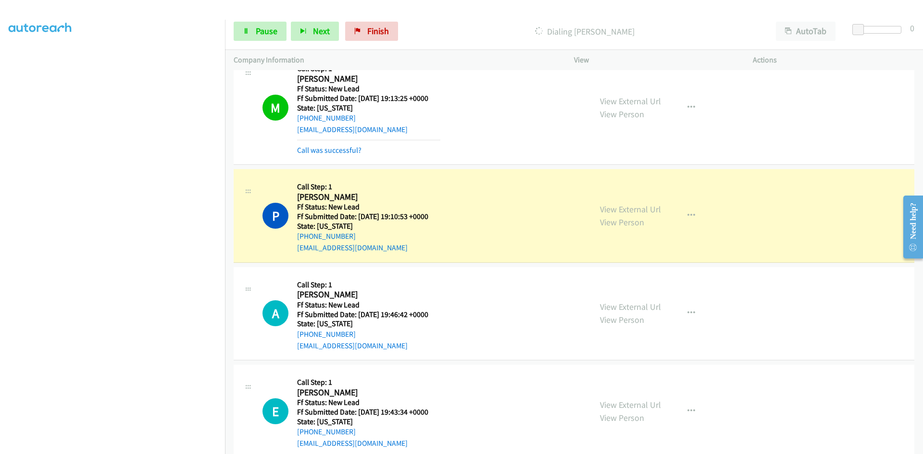
scroll to position [337, 0]
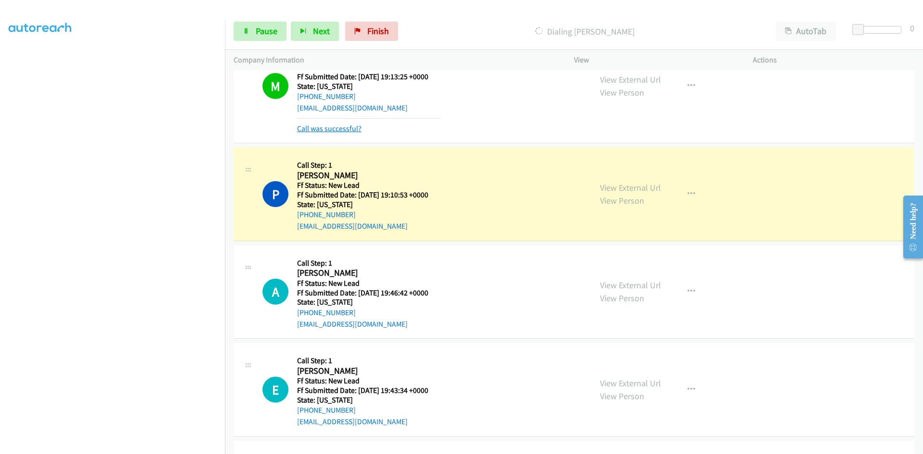
click at [334, 129] on link "Call was successful?" at bounding box center [329, 128] width 64 height 9
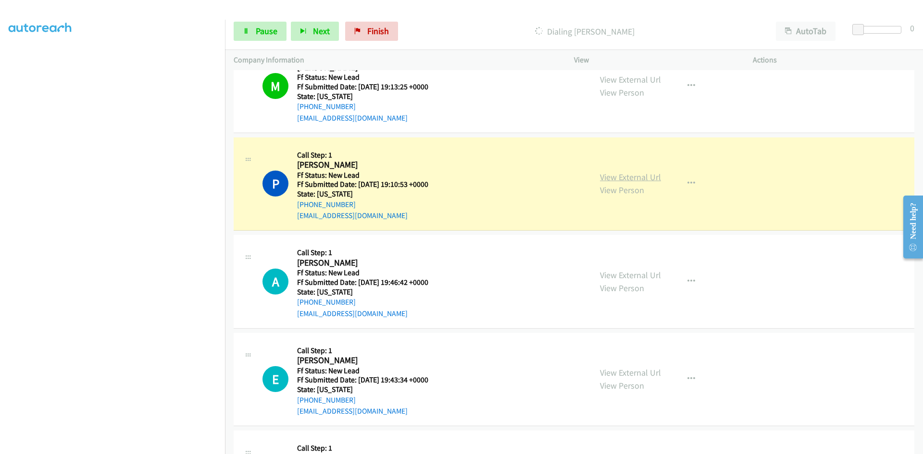
click at [617, 175] on link "View External Url" at bounding box center [630, 177] width 61 height 11
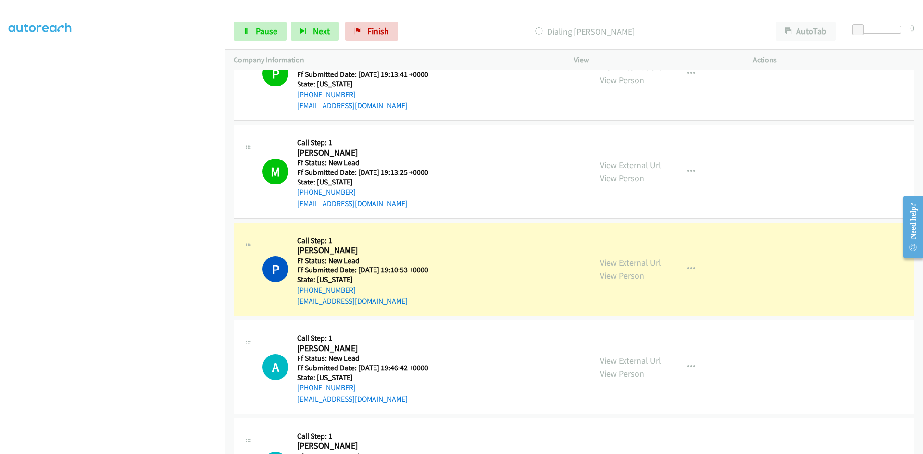
scroll to position [230, 0]
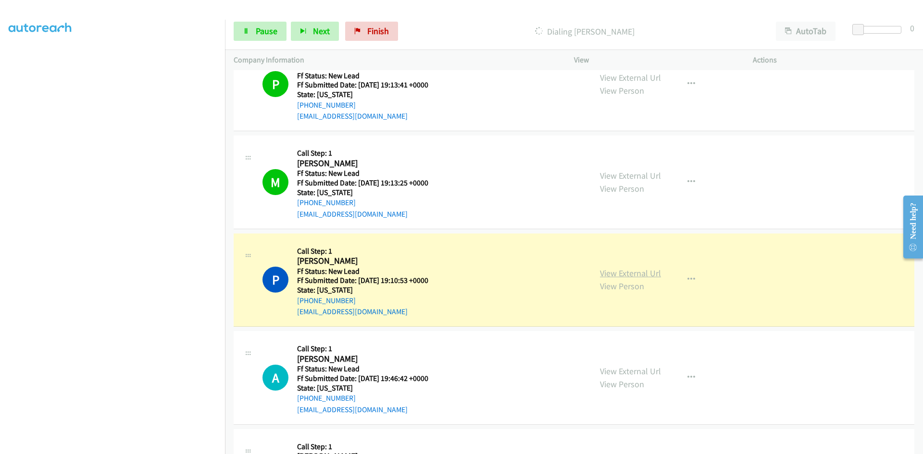
click at [628, 273] on link "View External Url" at bounding box center [630, 273] width 61 height 11
click at [244, 35] on link "Pause" at bounding box center [260, 31] width 53 height 19
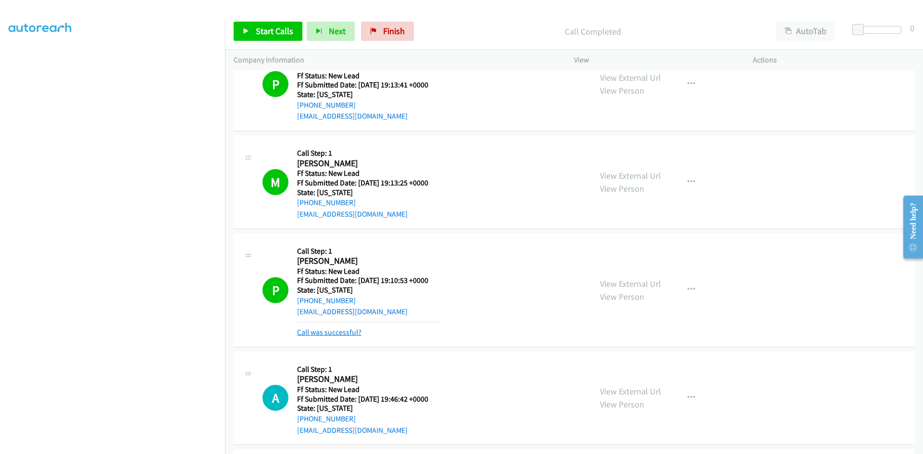
click at [349, 331] on link "Call was successful?" at bounding box center [329, 332] width 64 height 9
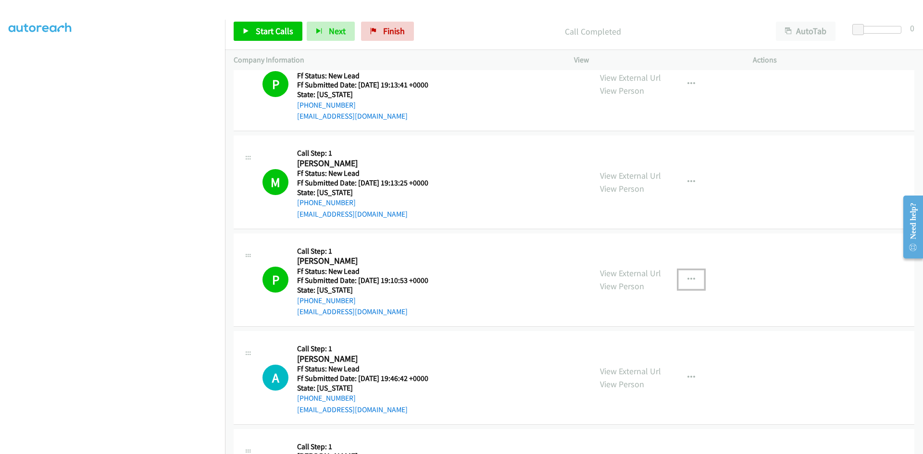
click at [688, 276] on icon "button" at bounding box center [692, 280] width 8 height 8
click at [608, 360] on link "Add to do not call list" at bounding box center [640, 361] width 128 height 19
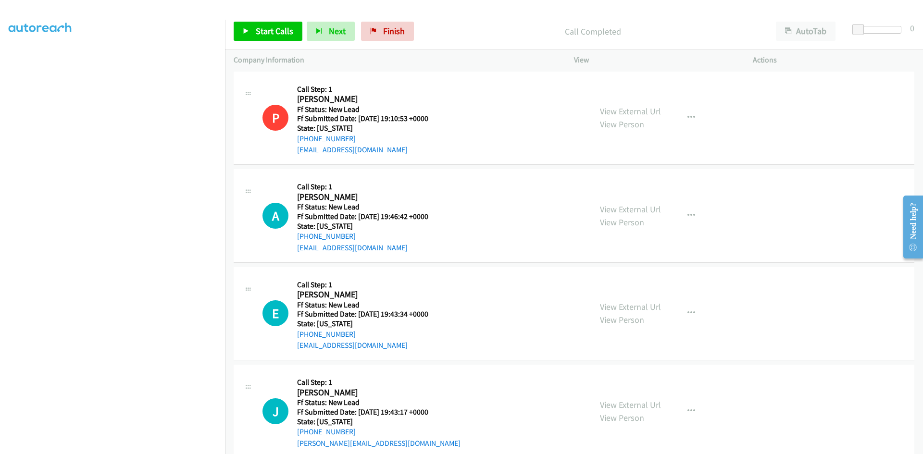
scroll to position [411, 0]
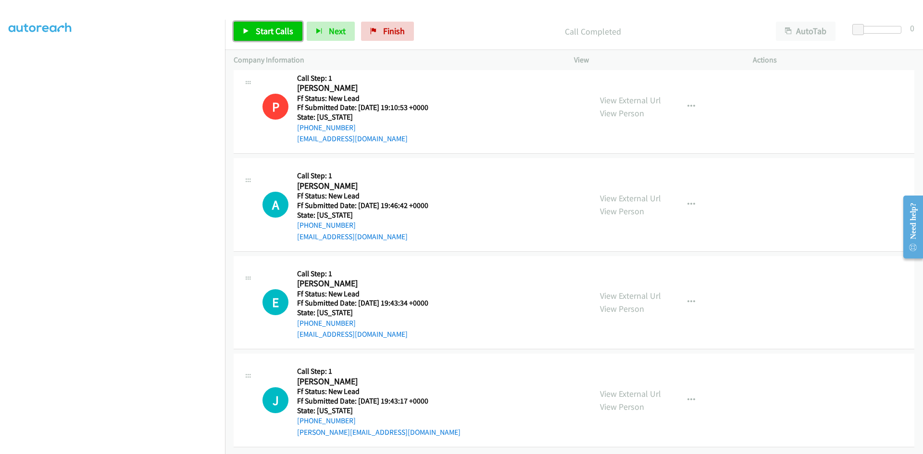
click at [272, 25] on link "Start Calls" at bounding box center [268, 31] width 69 height 19
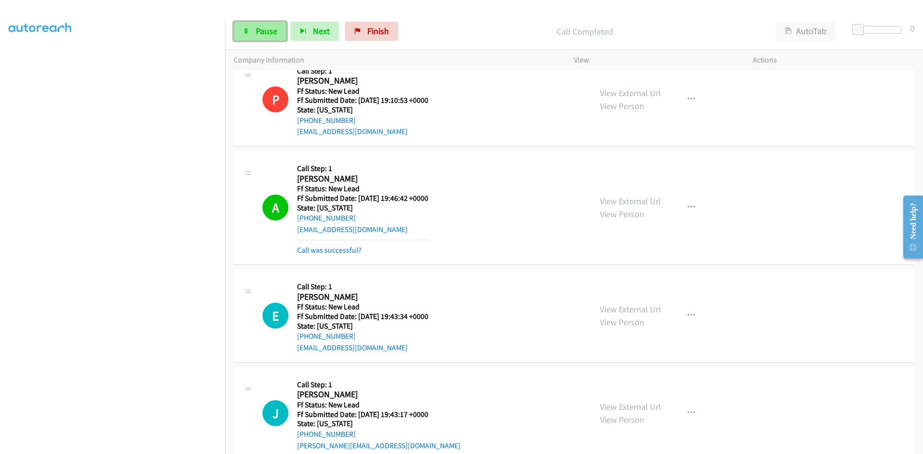
click at [275, 26] on span "Pause" at bounding box center [267, 30] width 22 height 11
click at [340, 252] on link "Call was successful?" at bounding box center [329, 250] width 64 height 9
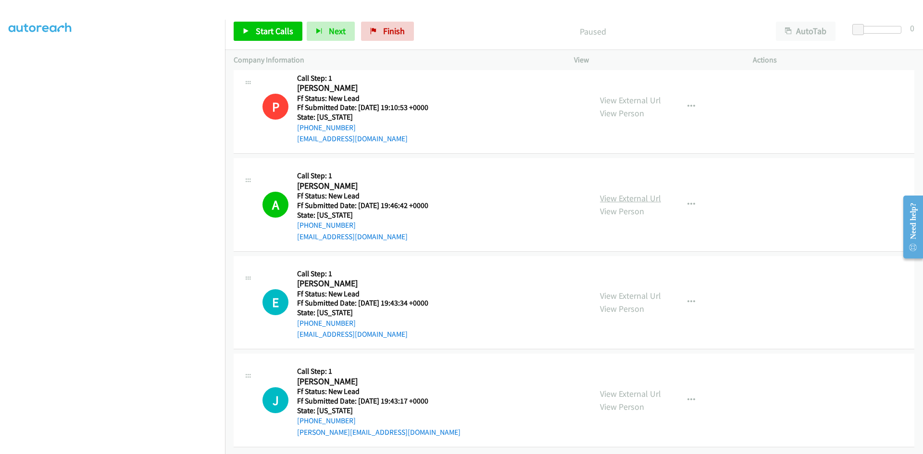
click at [653, 193] on link "View External Url" at bounding box center [630, 198] width 61 height 11
click at [273, 33] on span "Start Calls" at bounding box center [275, 30] width 38 height 11
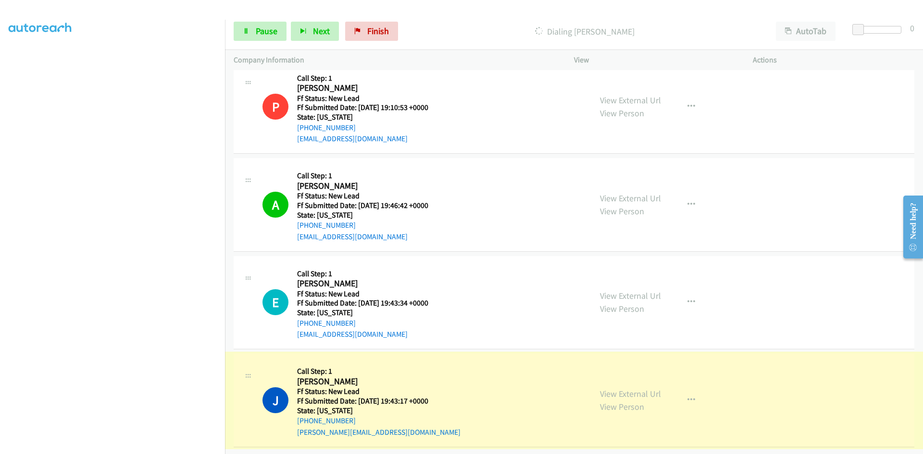
click at [614, 389] on link "View External Url" at bounding box center [630, 393] width 61 height 11
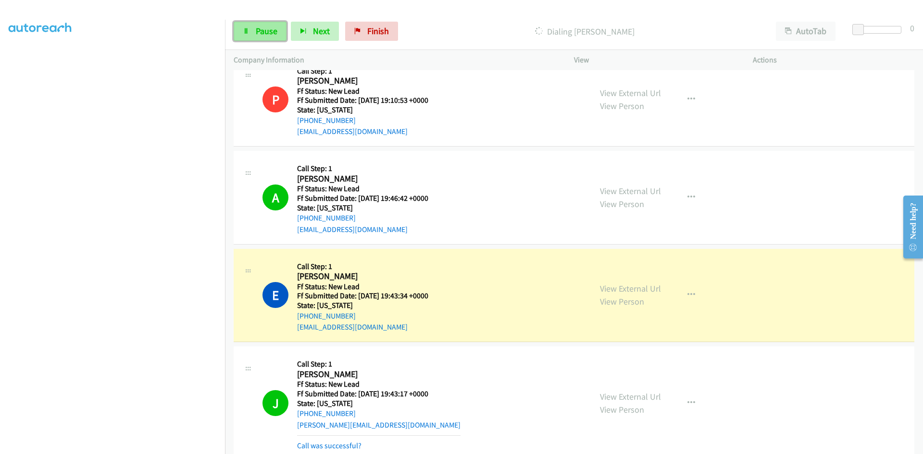
click at [250, 30] on link "Pause" at bounding box center [260, 31] width 53 height 19
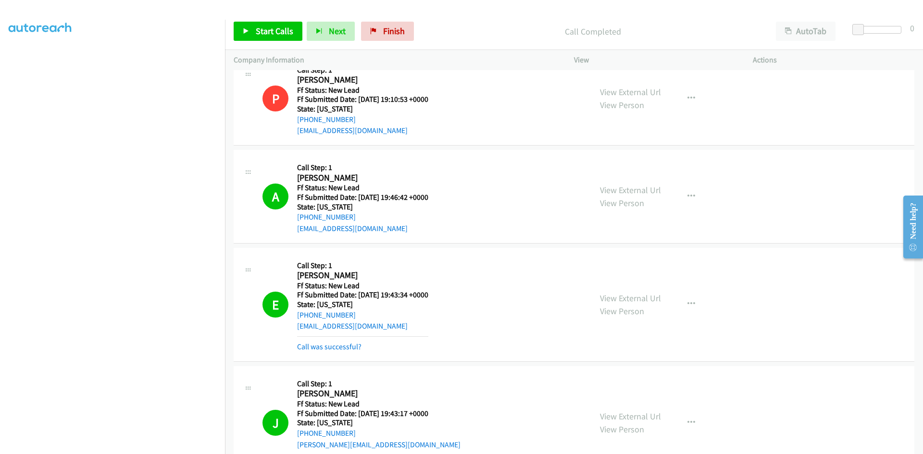
scroll to position [482, 0]
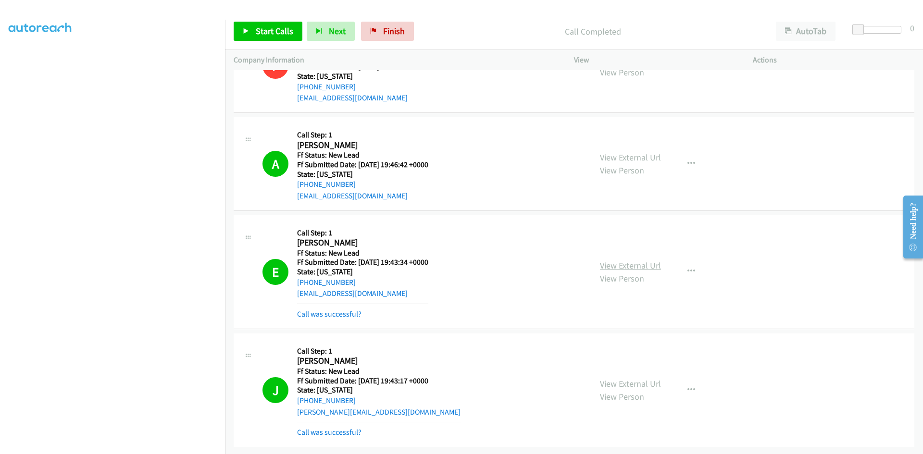
click at [607, 260] on link "View External Url" at bounding box center [630, 265] width 61 height 11
click at [321, 310] on link "Call was successful?" at bounding box center [329, 314] width 64 height 9
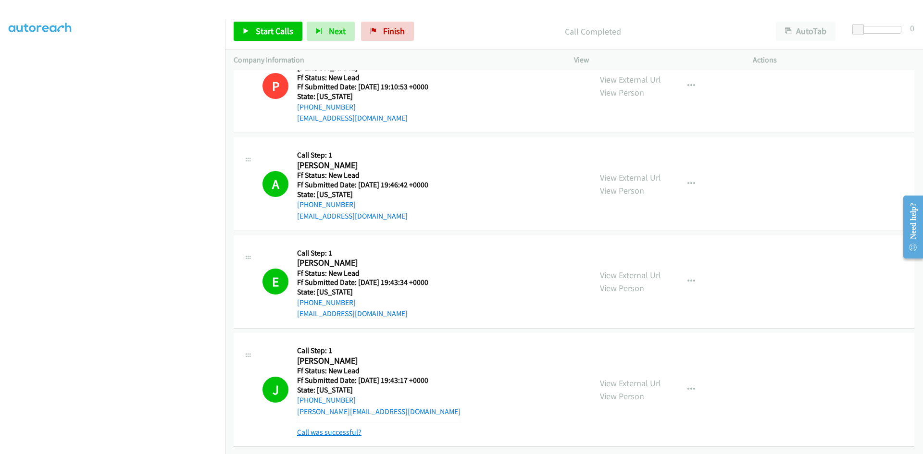
click at [328, 428] on link "Call was successful?" at bounding box center [329, 432] width 64 height 9
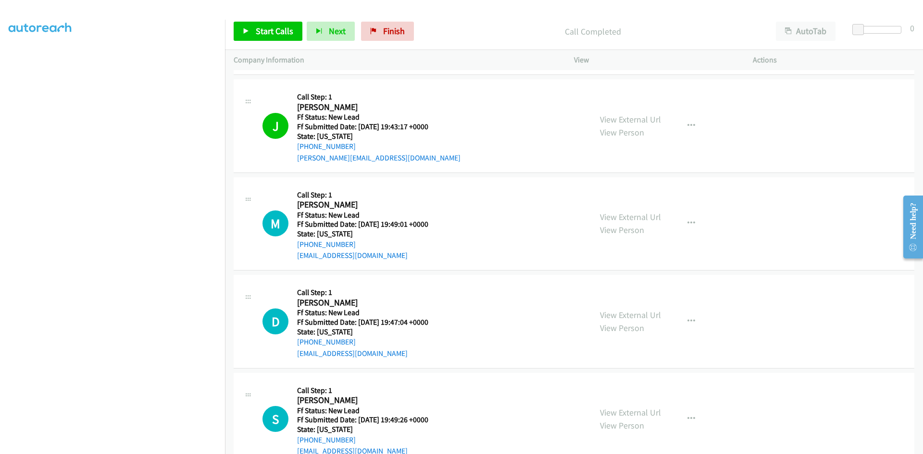
scroll to position [704, 0]
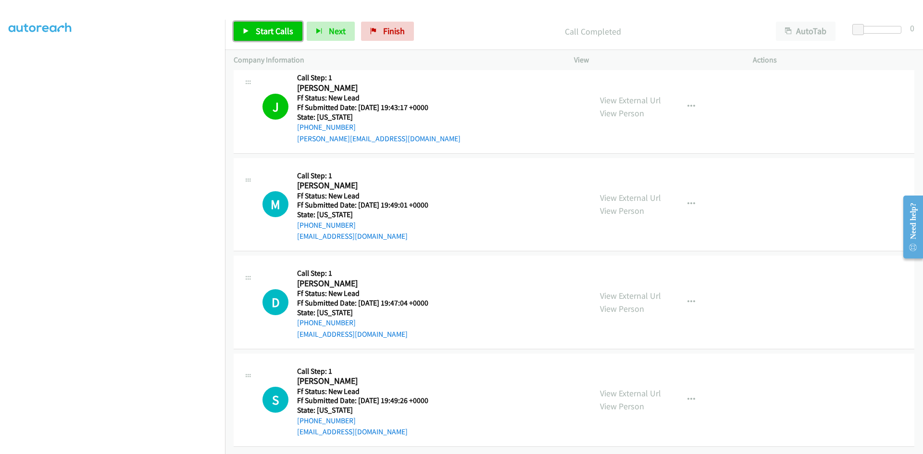
click at [264, 32] on span "Start Calls" at bounding box center [275, 30] width 38 height 11
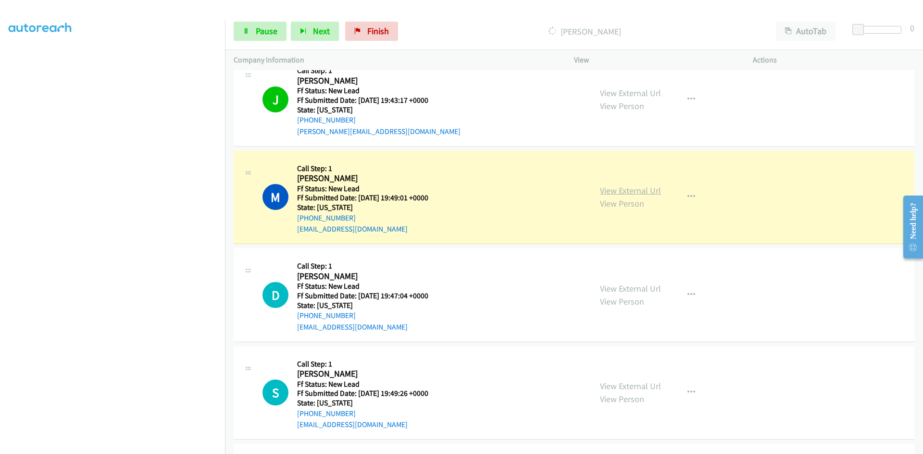
click at [601, 193] on link "View External Url" at bounding box center [630, 190] width 61 height 11
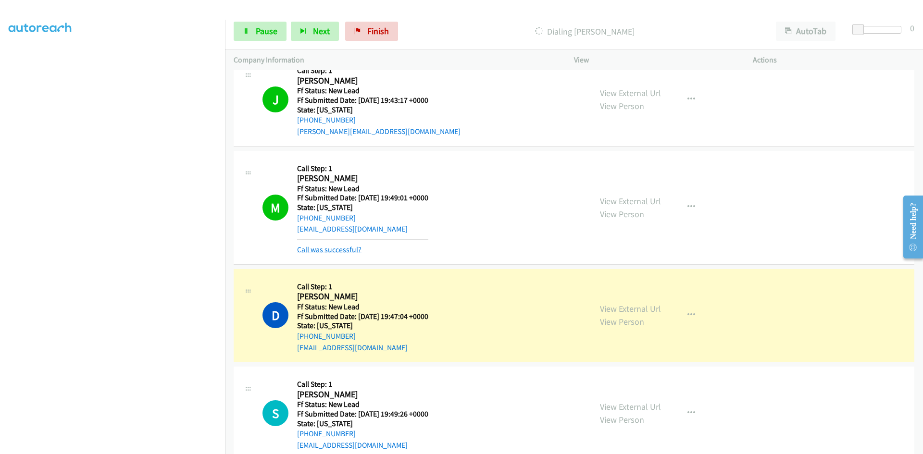
click at [354, 249] on link "Call was successful?" at bounding box center [329, 249] width 64 height 9
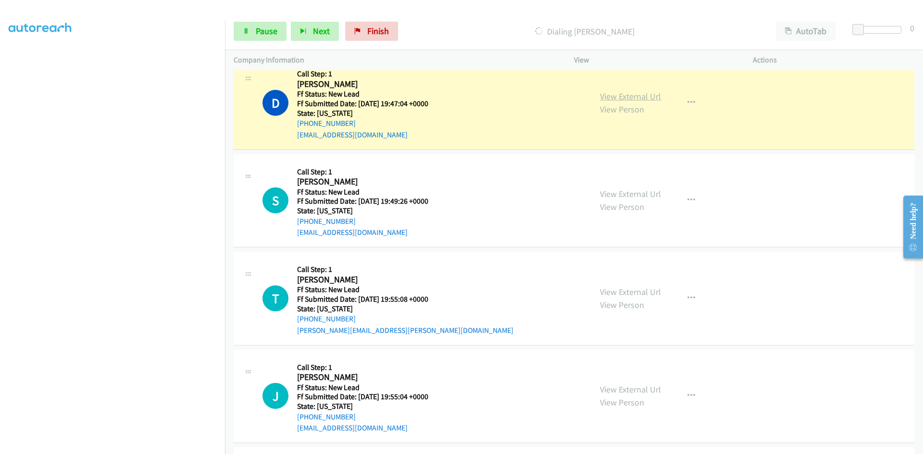
scroll to position [897, 0]
click at [644, 92] on link "View External Url" at bounding box center [630, 96] width 61 height 11
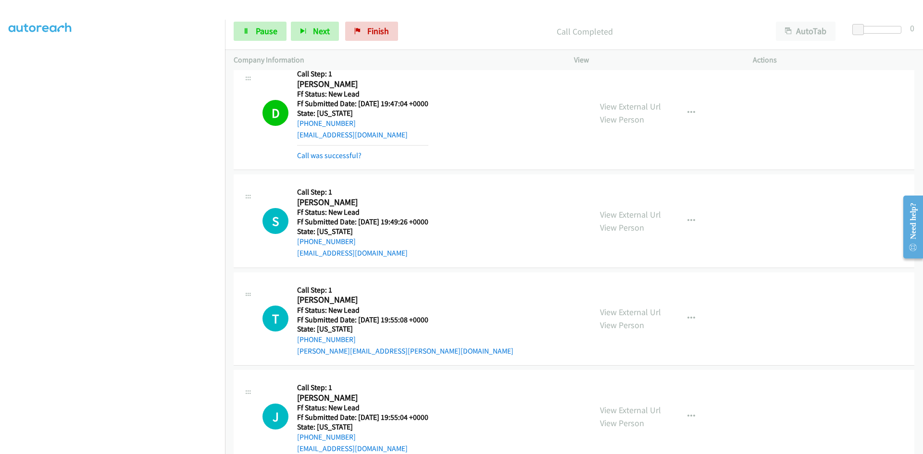
scroll to position [917, 0]
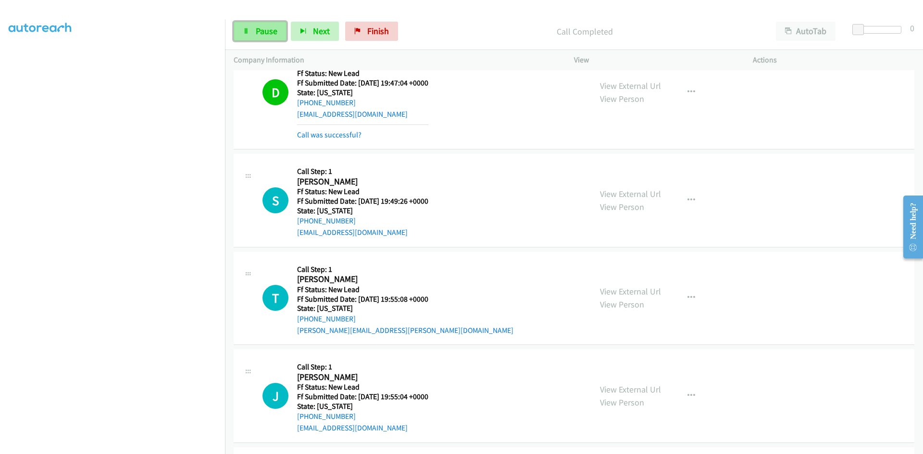
click at [269, 25] on link "Pause" at bounding box center [260, 31] width 53 height 19
click at [325, 137] on link "Call was successful?" at bounding box center [329, 134] width 64 height 9
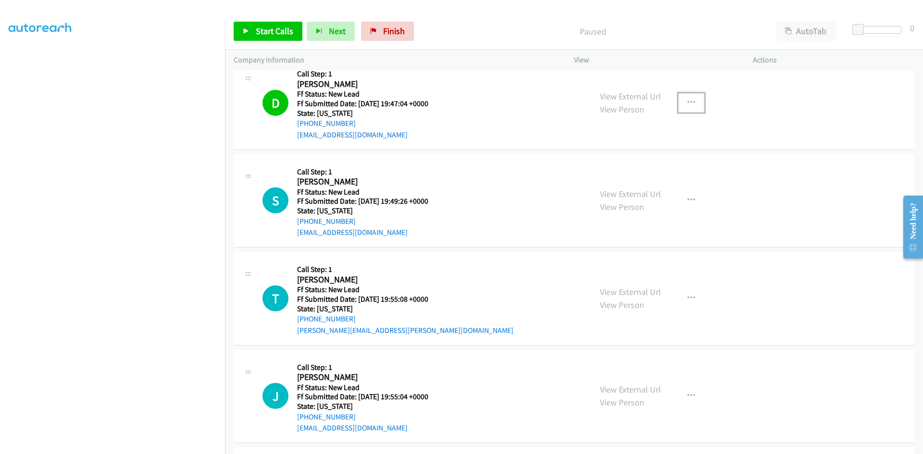
click at [691, 102] on button "button" at bounding box center [691, 102] width 26 height 19
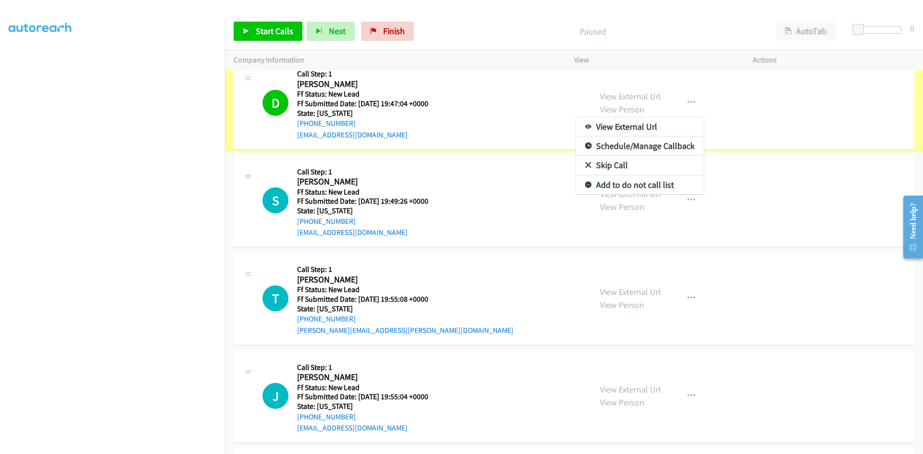
scroll to position [816, 0]
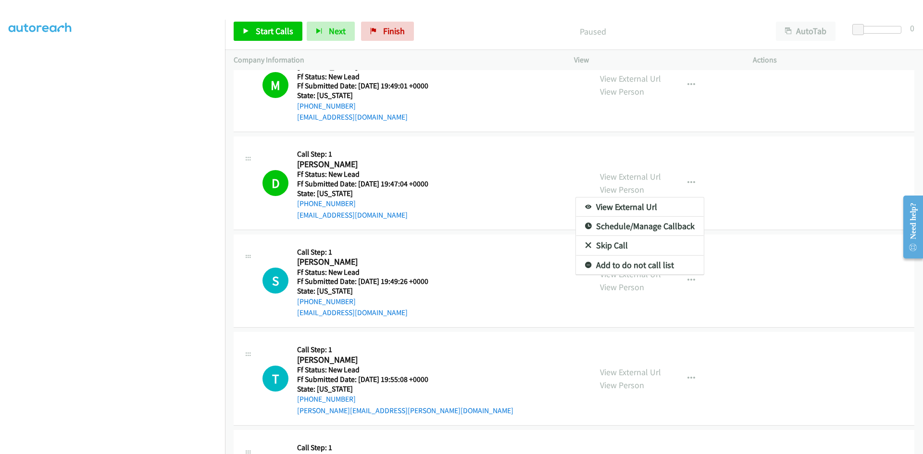
click at [622, 263] on link "Add to do not call list" at bounding box center [640, 265] width 128 height 19
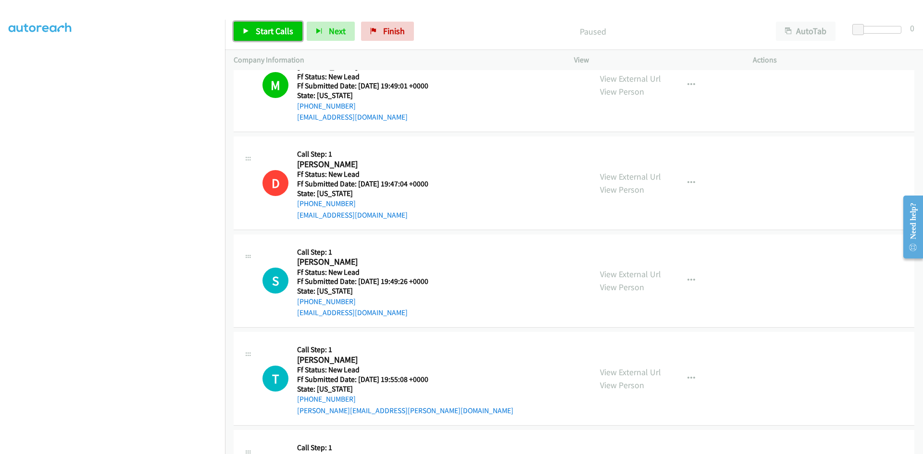
click at [270, 34] on span "Start Calls" at bounding box center [275, 30] width 38 height 11
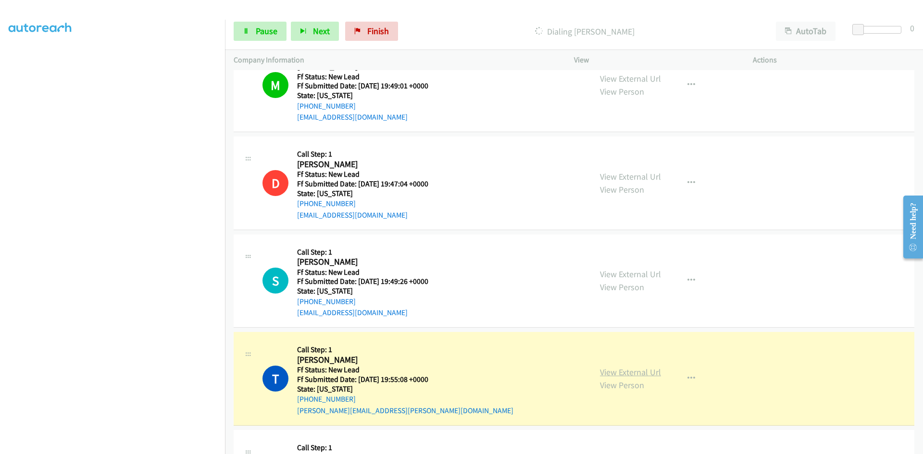
click at [646, 368] on link "View External Url" at bounding box center [630, 372] width 61 height 11
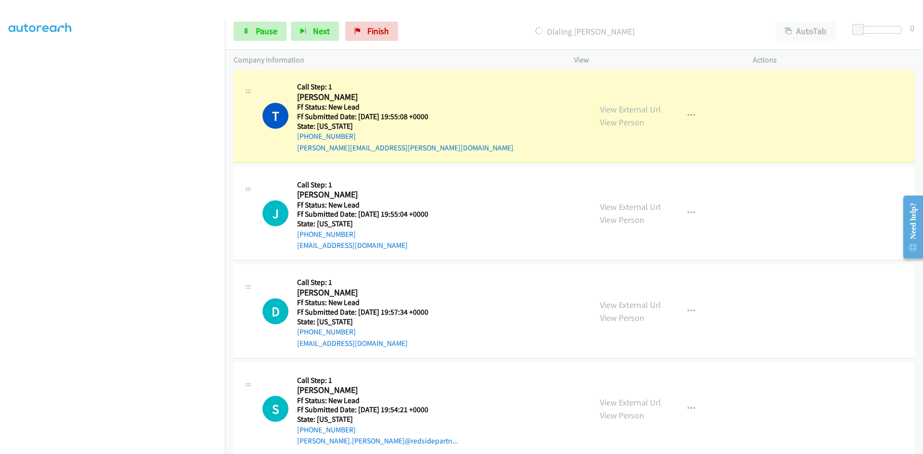
scroll to position [1096, 0]
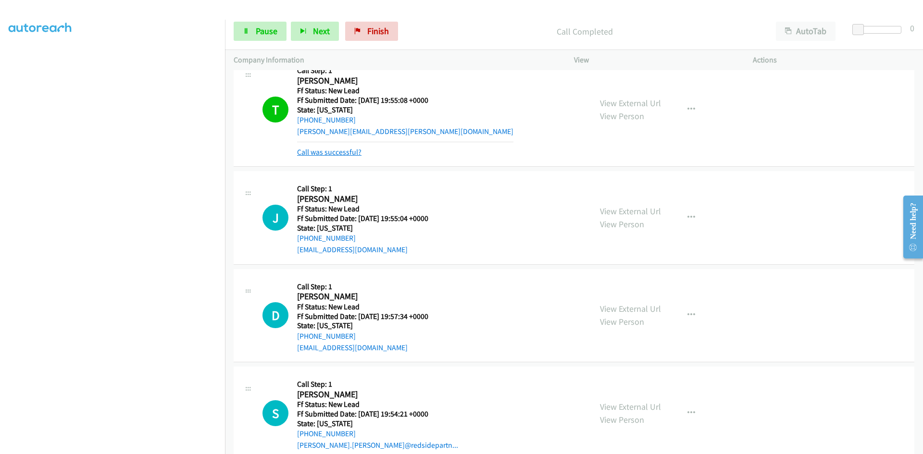
click at [342, 154] on link "Call was successful?" at bounding box center [329, 152] width 64 height 9
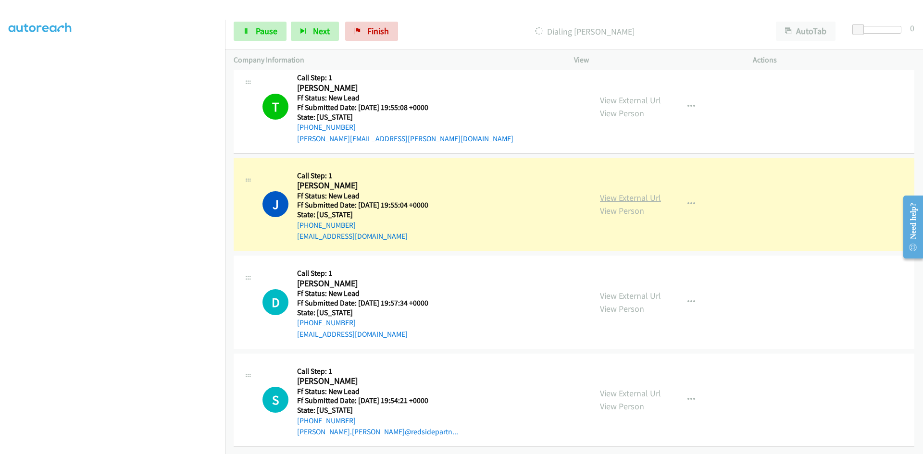
click at [639, 192] on link "View External Url" at bounding box center [630, 197] width 61 height 11
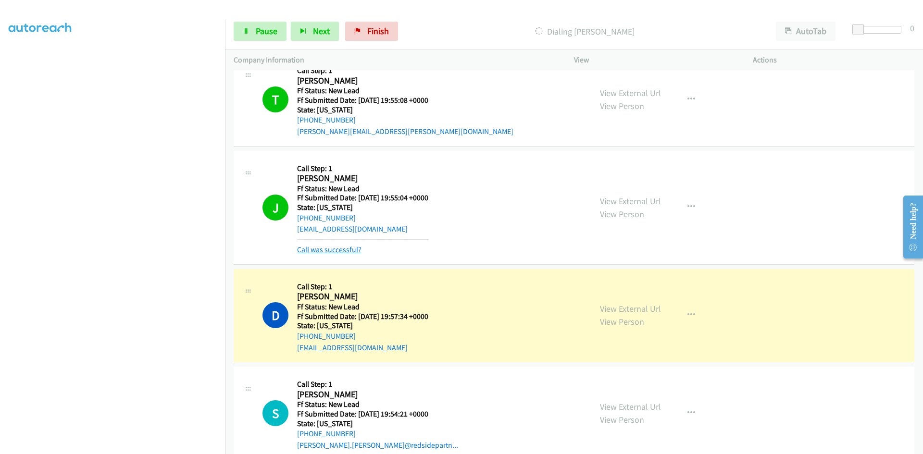
click at [337, 248] on link "Call was successful?" at bounding box center [329, 249] width 64 height 9
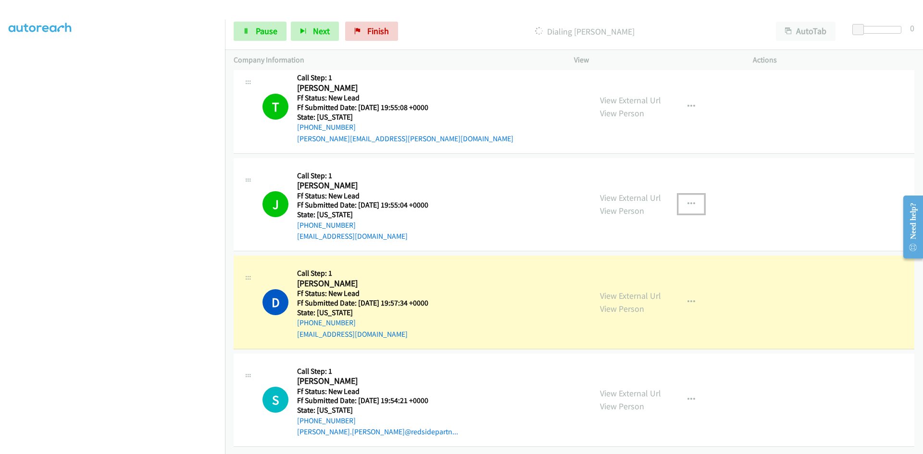
click at [691, 195] on button "button" at bounding box center [691, 204] width 26 height 19
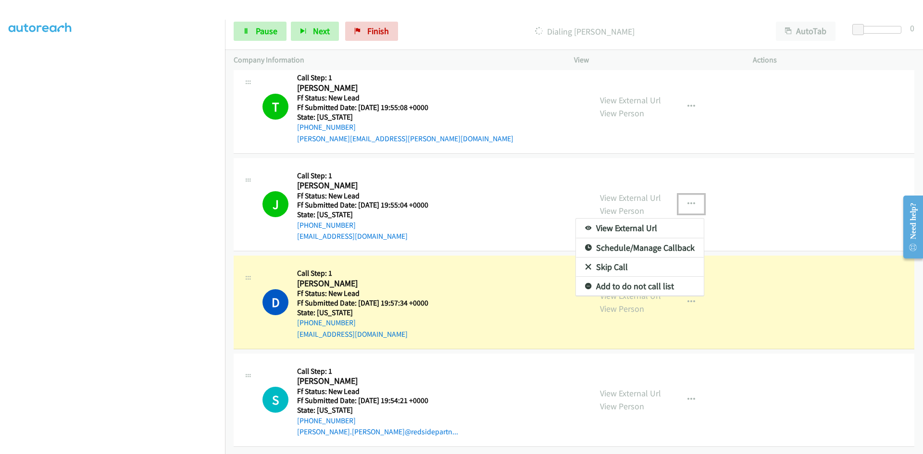
click at [635, 283] on link "Add to do not call list" at bounding box center [640, 286] width 128 height 19
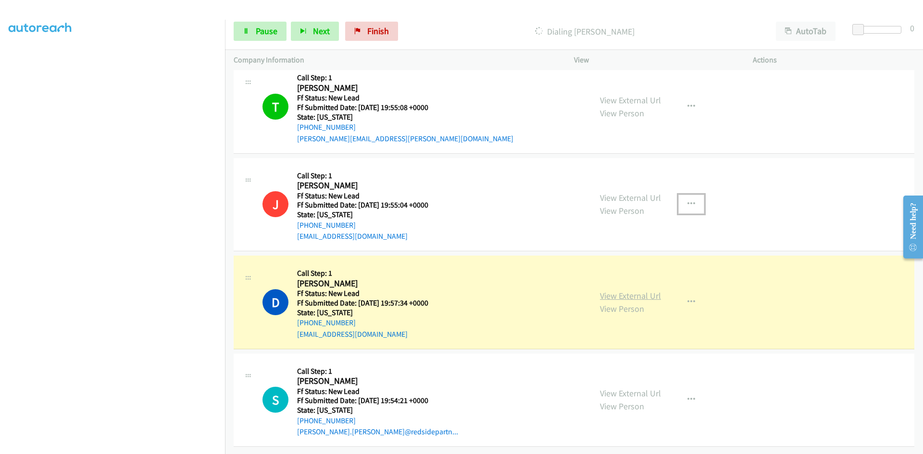
click at [636, 290] on link "View External Url" at bounding box center [630, 295] width 61 height 11
click at [265, 27] on span "Pause" at bounding box center [267, 30] width 22 height 11
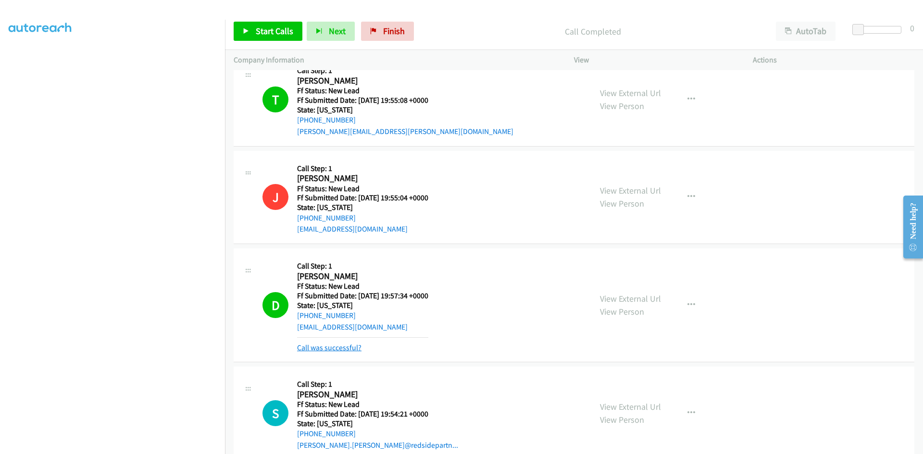
click at [349, 350] on link "Call was successful?" at bounding box center [329, 347] width 64 height 9
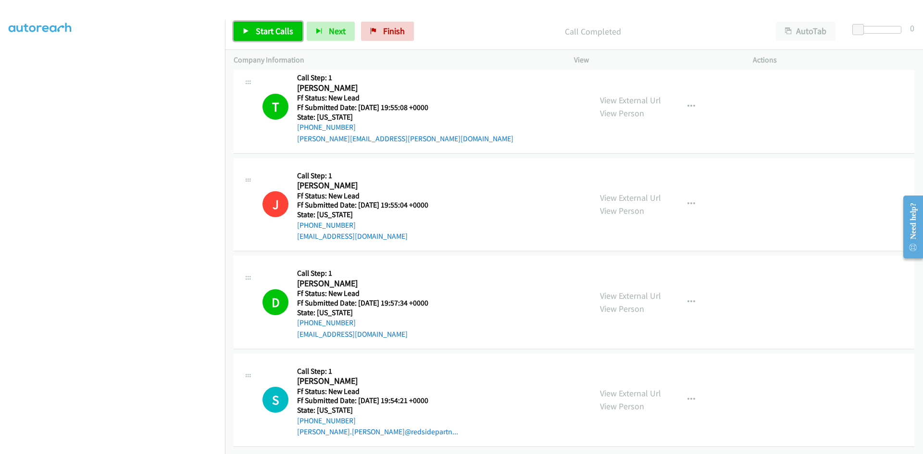
click at [283, 32] on span "Start Calls" at bounding box center [275, 30] width 38 height 11
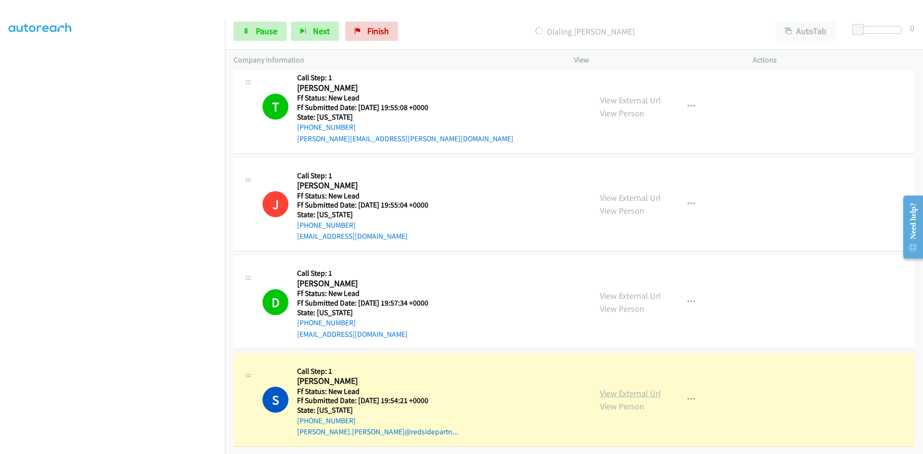
click at [600, 388] on link "View External Url" at bounding box center [630, 393] width 61 height 11
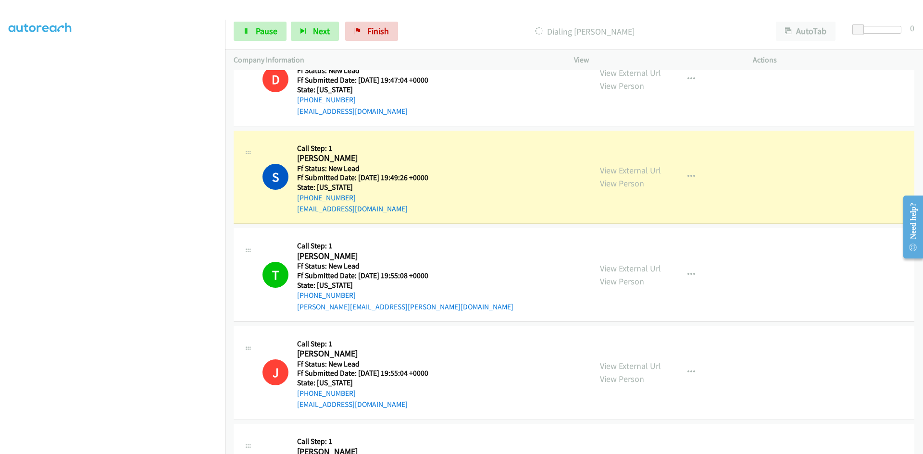
scroll to position [827, 0]
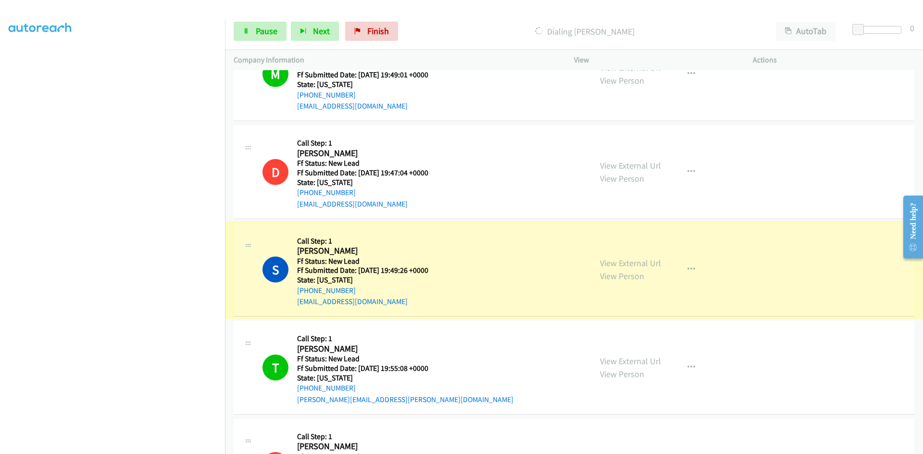
click at [649, 264] on link "View External Url" at bounding box center [630, 263] width 61 height 11
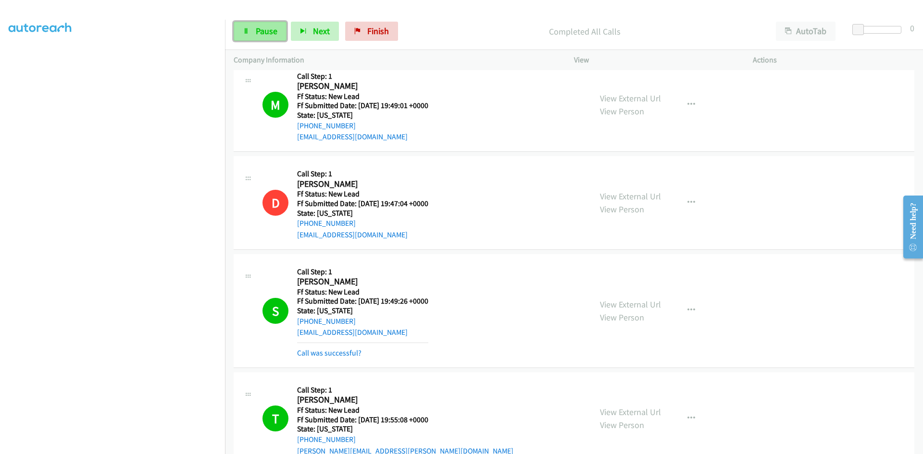
click at [256, 32] on span "Pause" at bounding box center [267, 30] width 22 height 11
drag, startPoint x: 400, startPoint y: 28, endPoint x: 502, endPoint y: 46, distance: 104.0
click at [400, 28] on span "Finish" at bounding box center [394, 30] width 22 height 11
